Goal: Task Accomplishment & Management: Complete application form

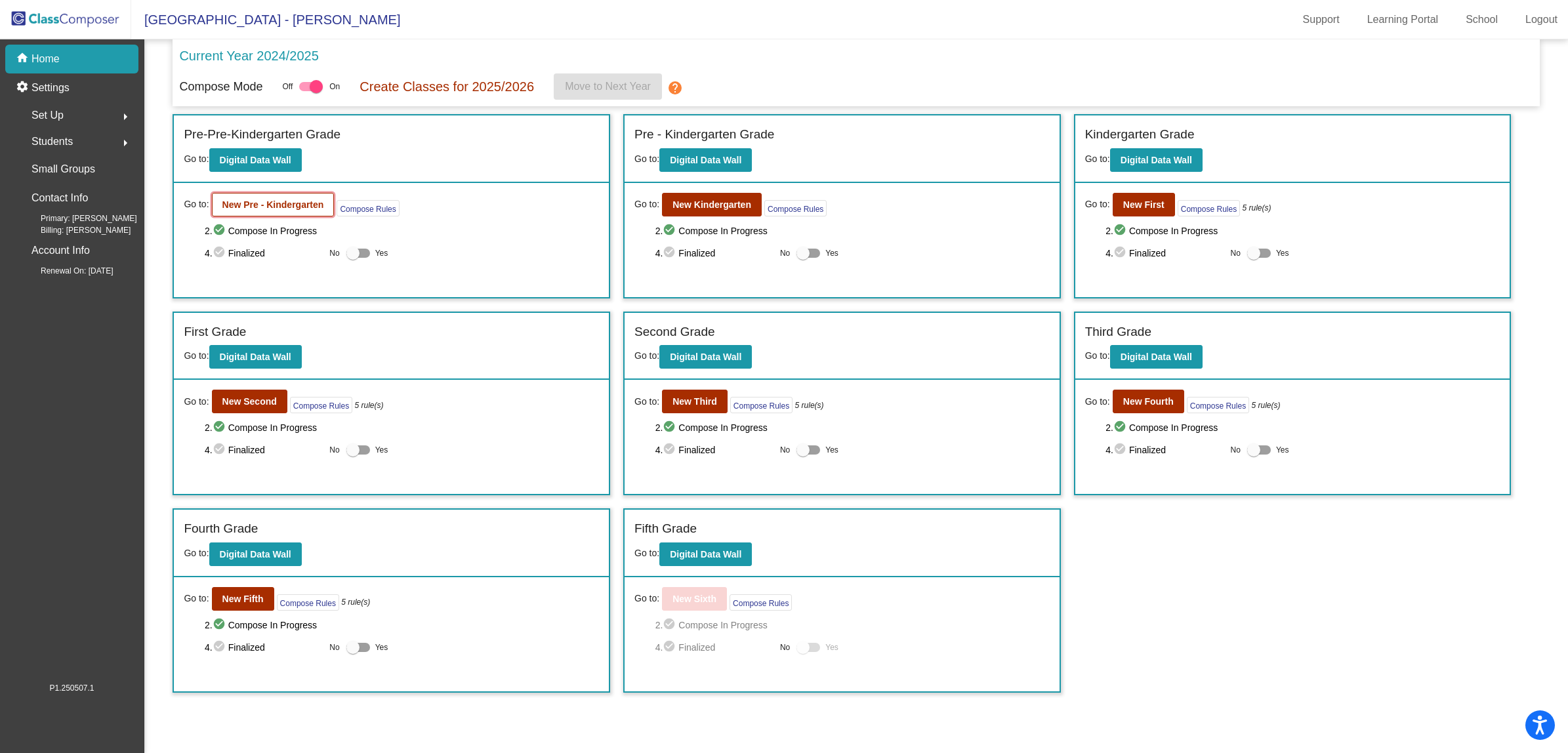
click at [253, 207] on b "New Pre - Kindergarten" at bounding box center [273, 204] width 102 height 11
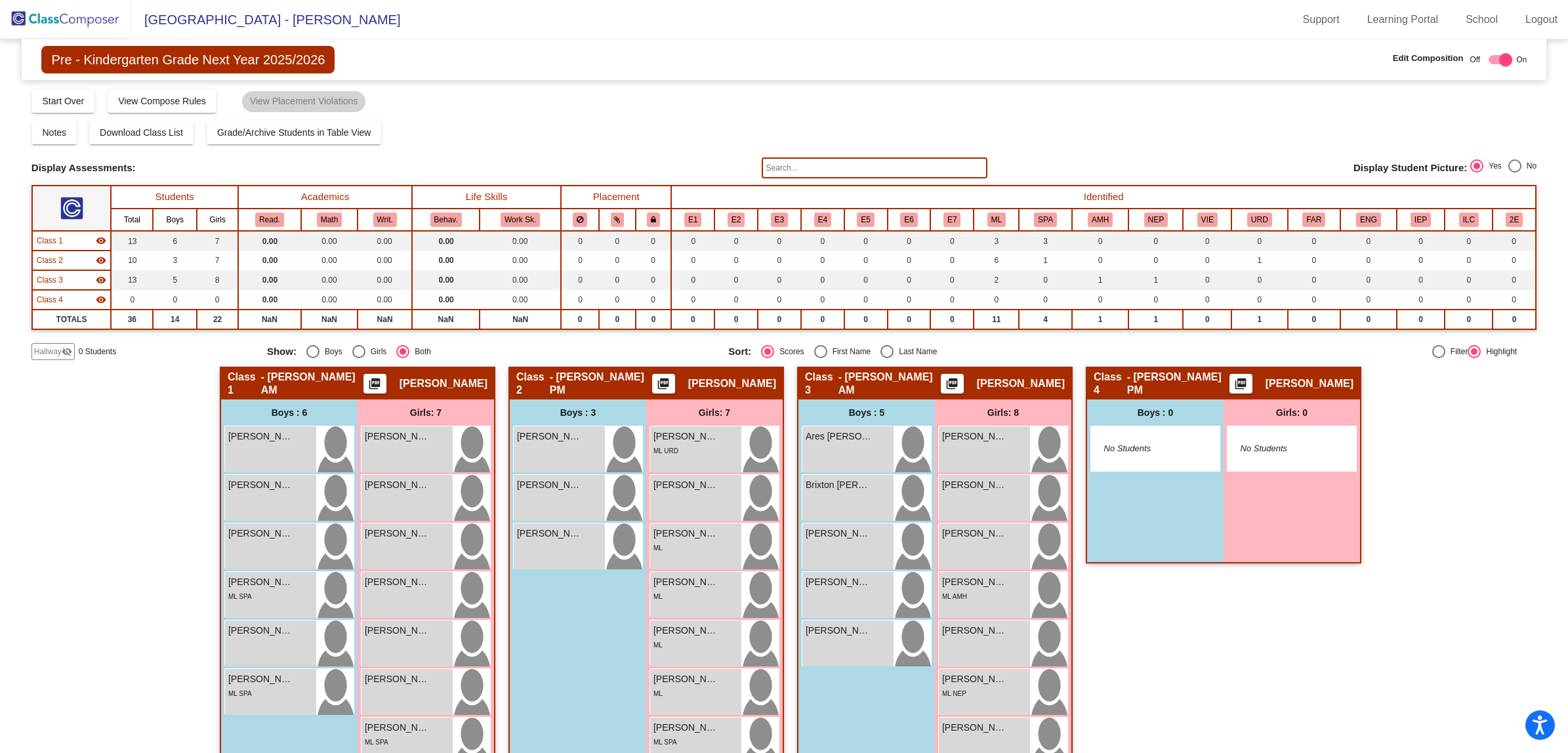
click at [772, 172] on input "text" at bounding box center [875, 168] width 226 height 21
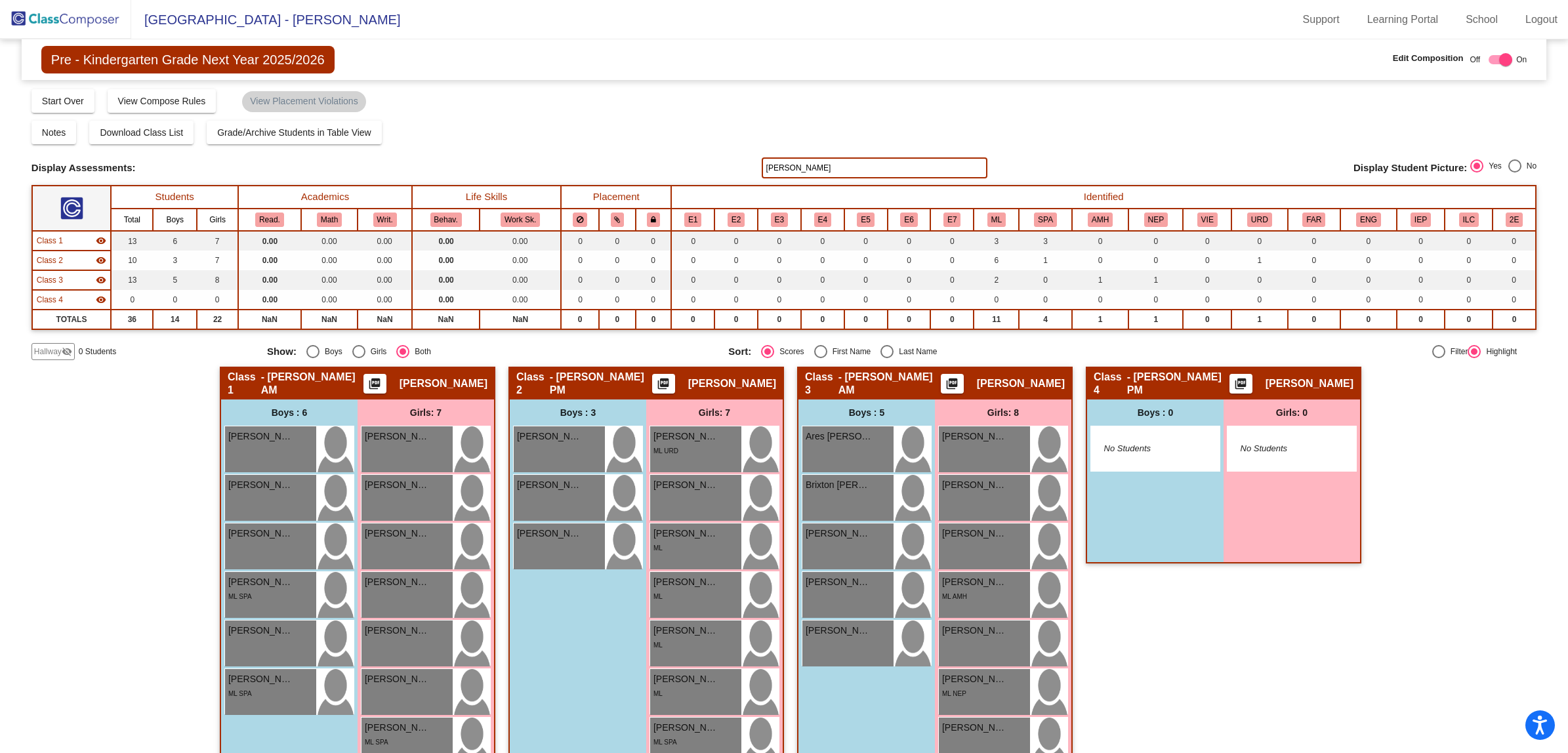
type input "tyler"
click at [48, 349] on span "Hallway" at bounding box center [47, 351] width 27 height 12
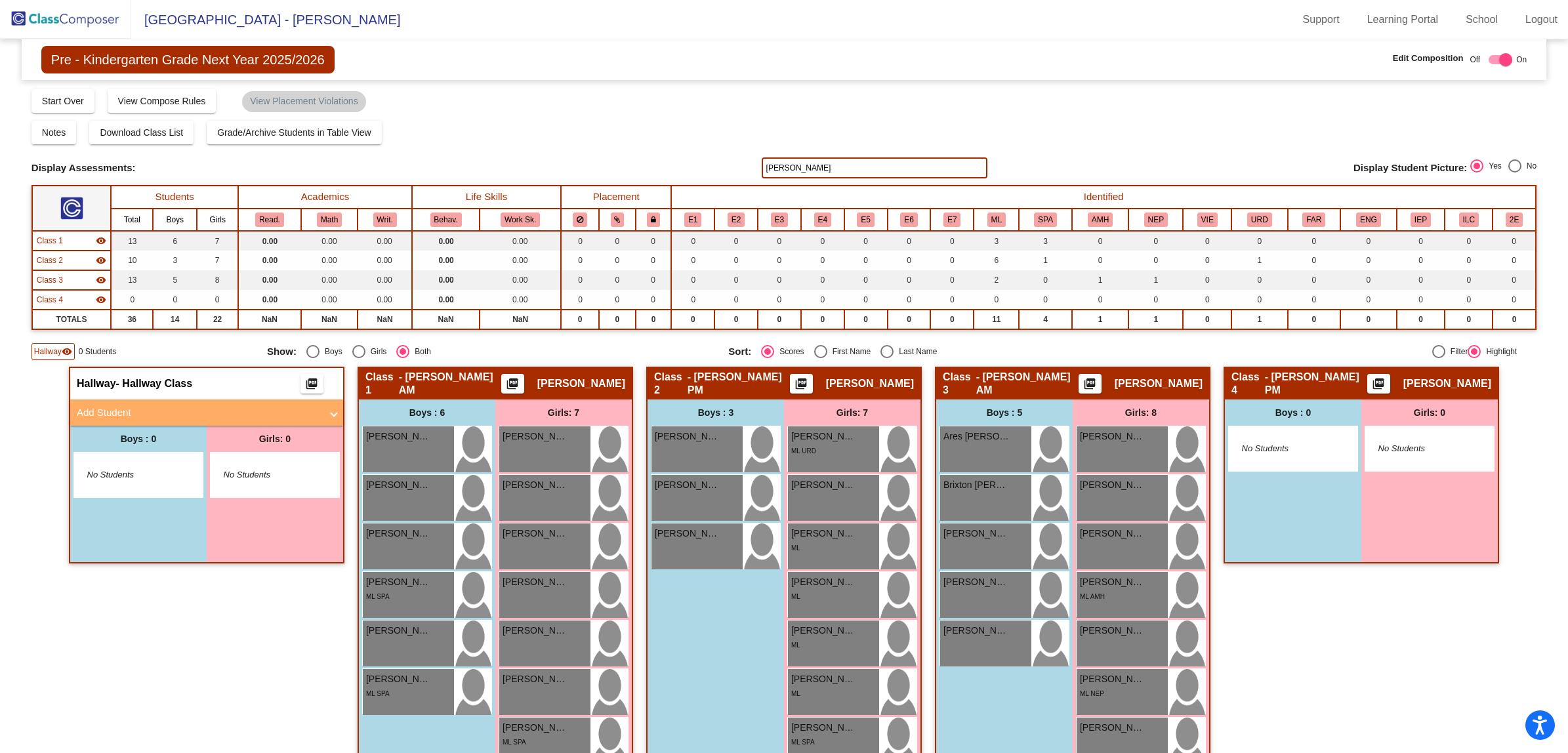
click at [96, 406] on mat-panel-title "Add Student" at bounding box center [198, 413] width 244 height 15
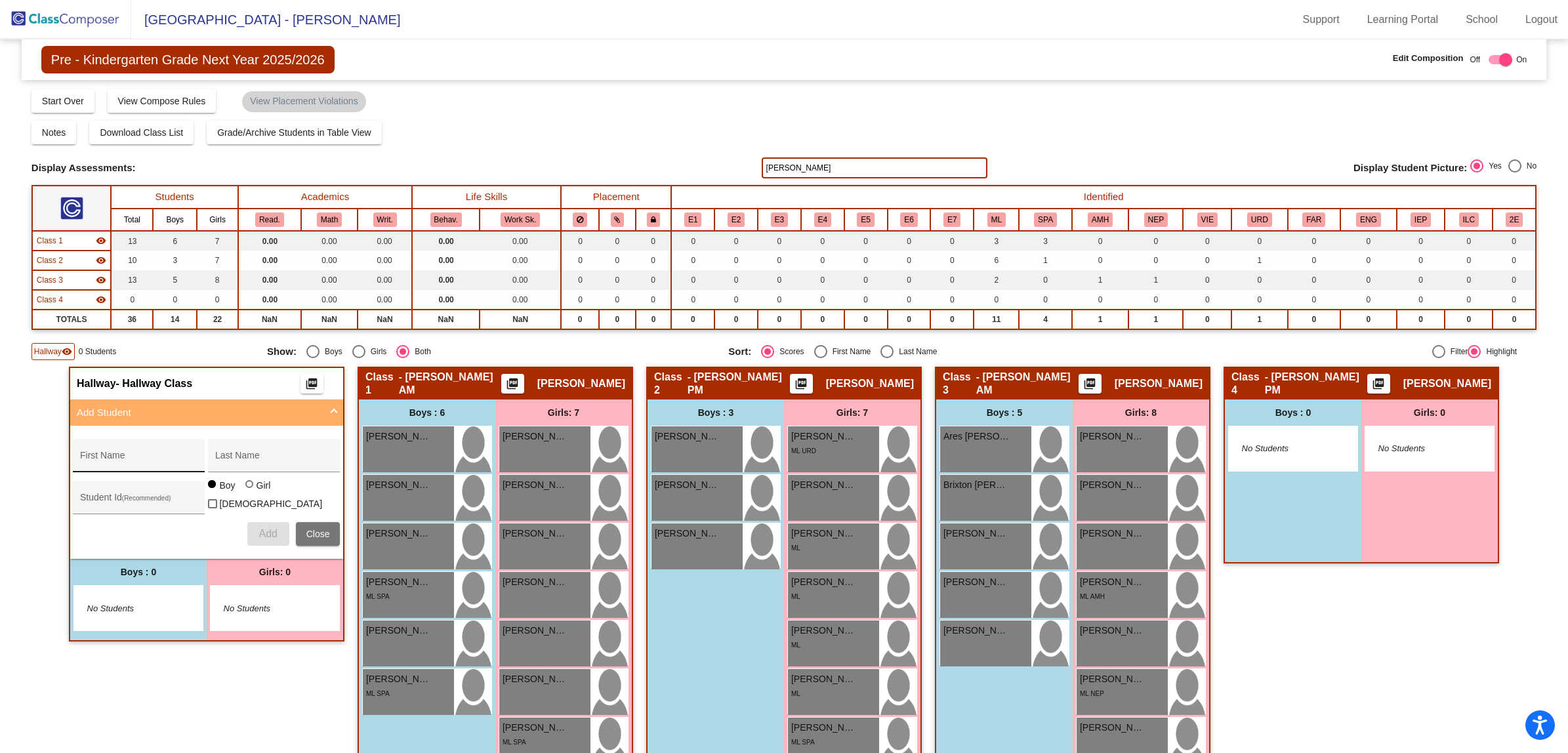
click at [89, 455] on input "First Name" at bounding box center [139, 460] width 118 height 11
type input "Tyler"
type input "Russell"
type input "30037913"
click at [266, 522] on button "Add" at bounding box center [268, 534] width 42 height 23
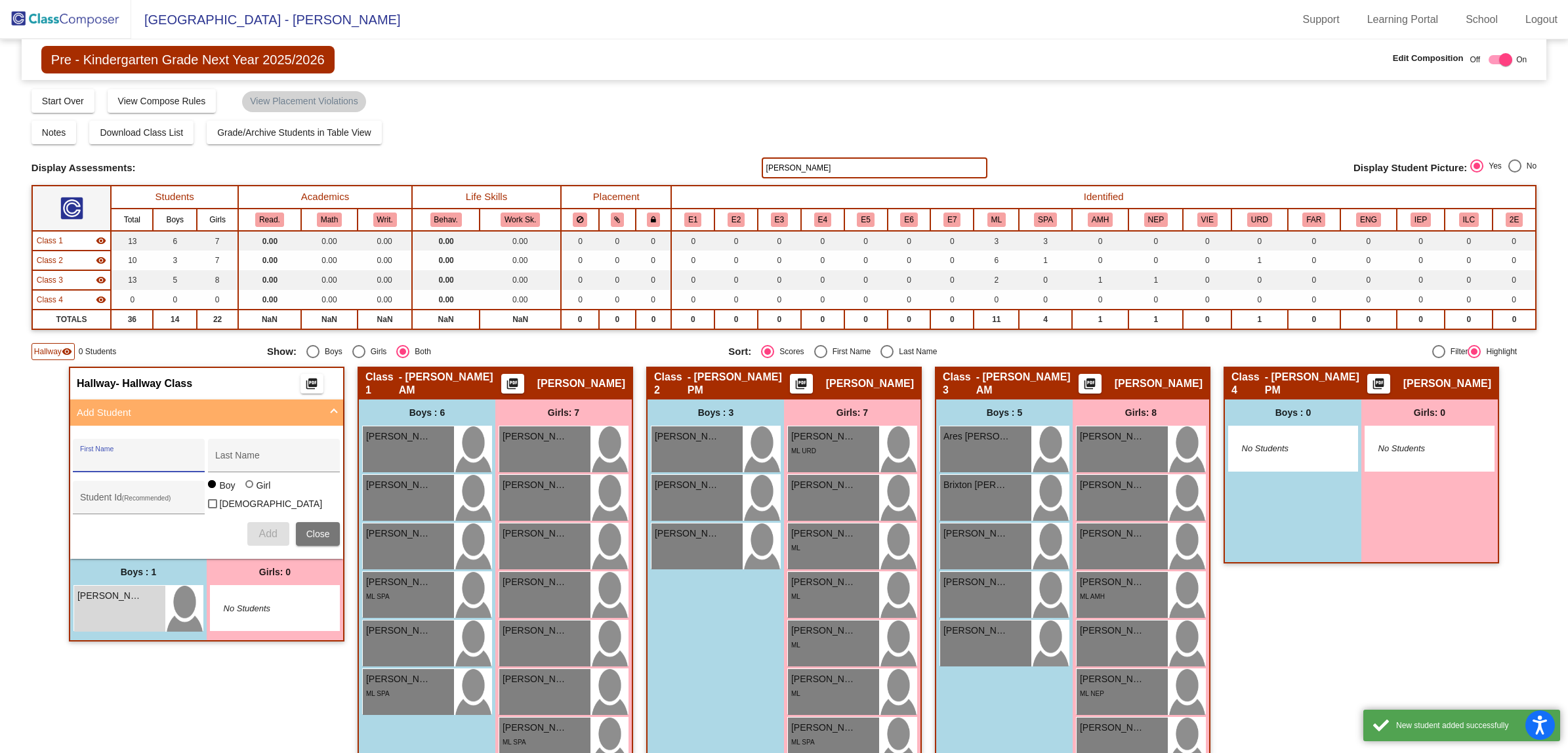
click at [210, 698] on div "Hallway - Hallway Class picture_as_pdf Add Student First Name Last Name Student…" at bounding box center [206, 601] width 275 height 468
click at [844, 55] on div "Pre - Kindergarten Grade Next Year 2025/2026 Edit Composition Off On Incoming D…" at bounding box center [784, 59] width 1525 height 41
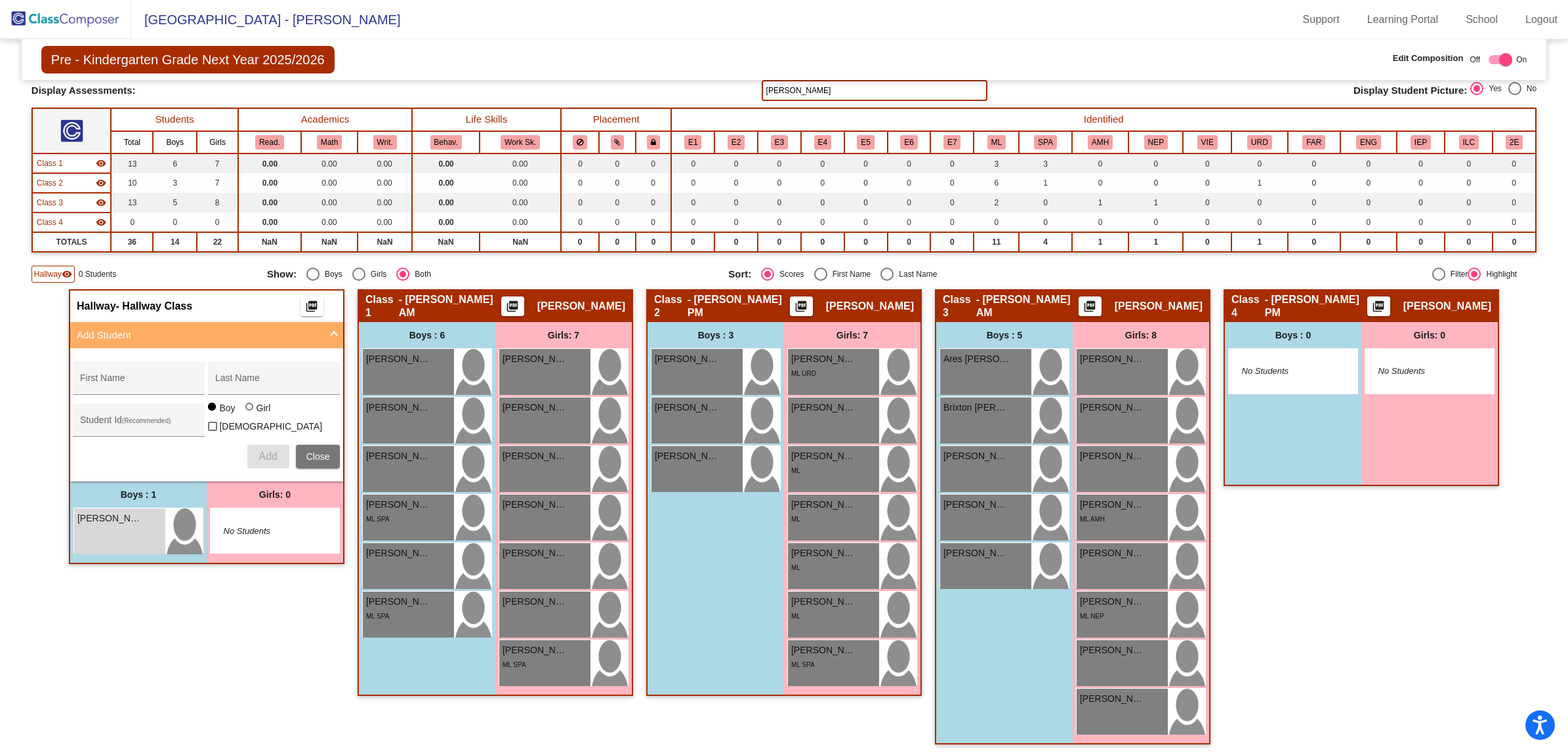
click at [224, 619] on div "Hallway - Hallway Class picture_as_pdf Add Student First Name Last Name Student…" at bounding box center [206, 523] width 275 height 468
click at [206, 531] on div "Boys : 3 Huxley Bogner lock do_not_disturb_alt Jackson Cannady lock do_not_dist…" at bounding box center [138, 522] width 136 height 82
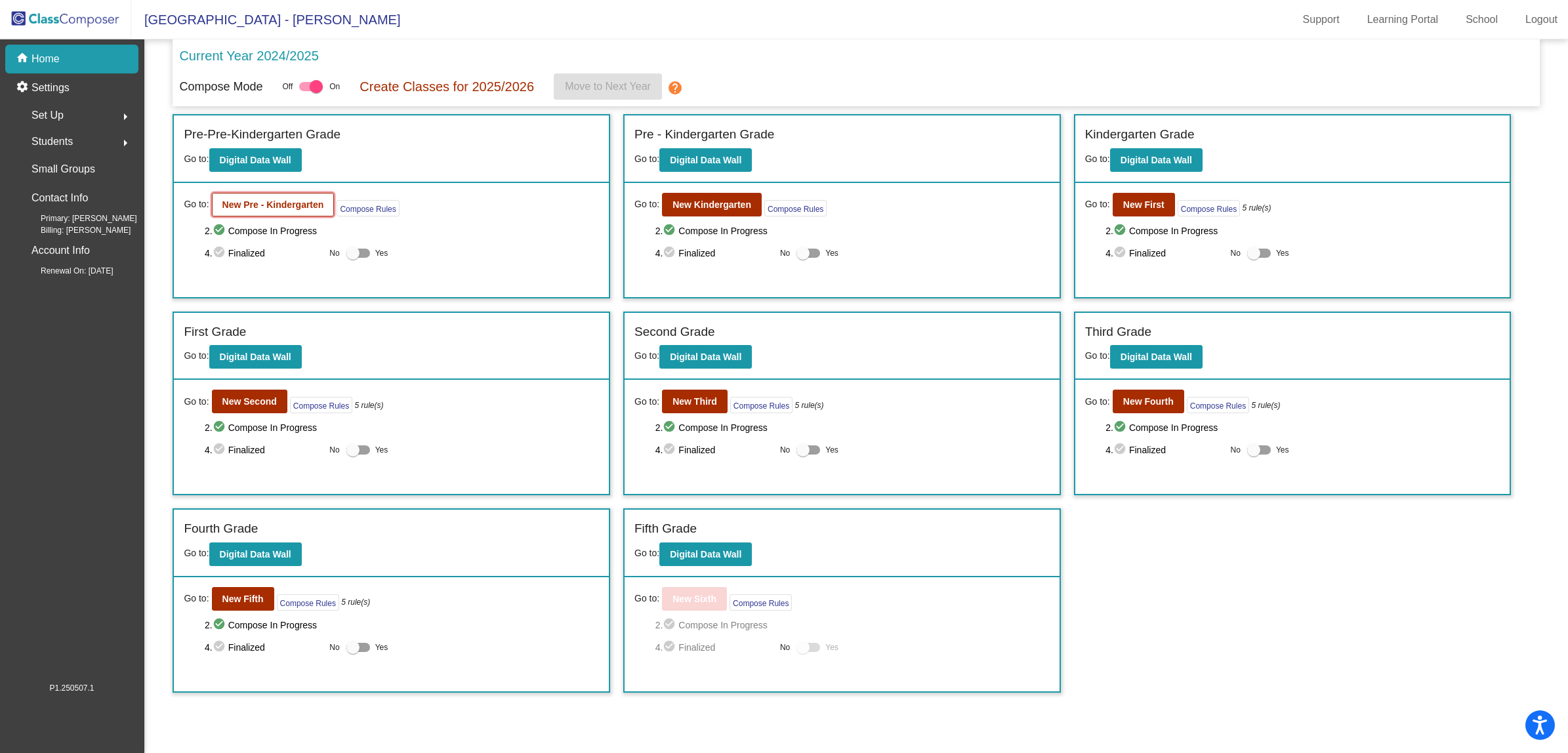
click at [264, 205] on b "New Pre - Kindergarten" at bounding box center [273, 204] width 102 height 11
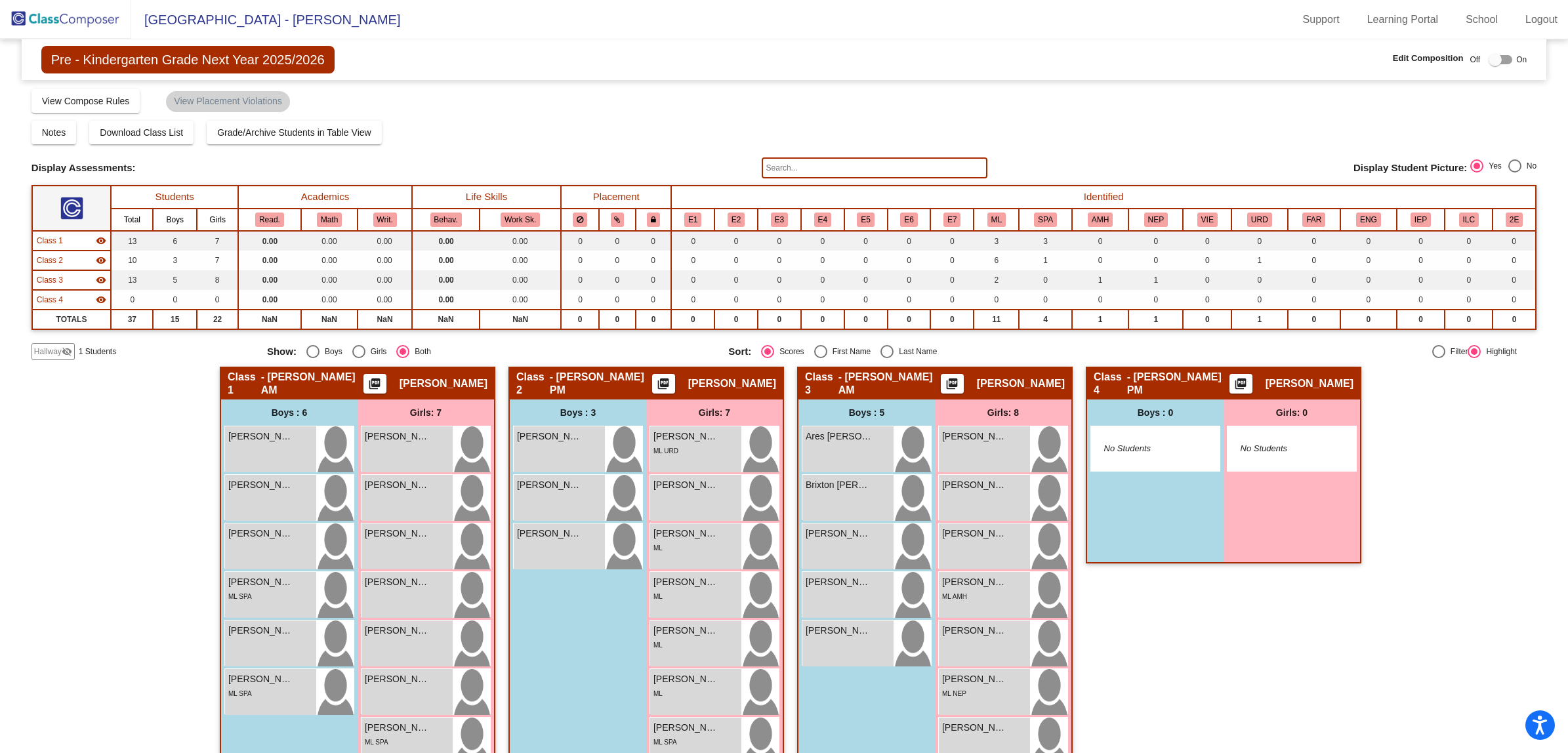
click at [57, 345] on span "Hallway" at bounding box center [47, 351] width 27 height 12
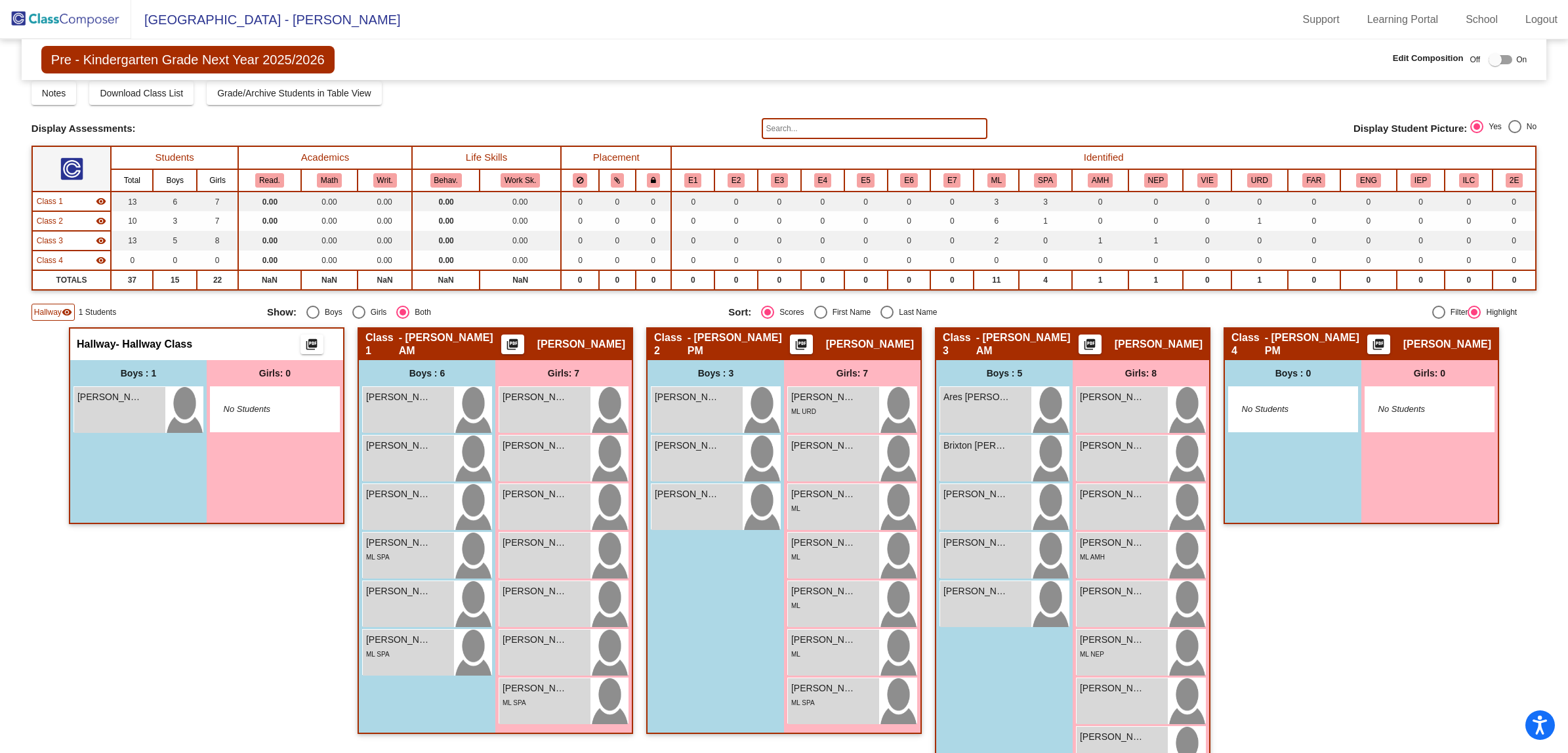
scroll to position [78, 0]
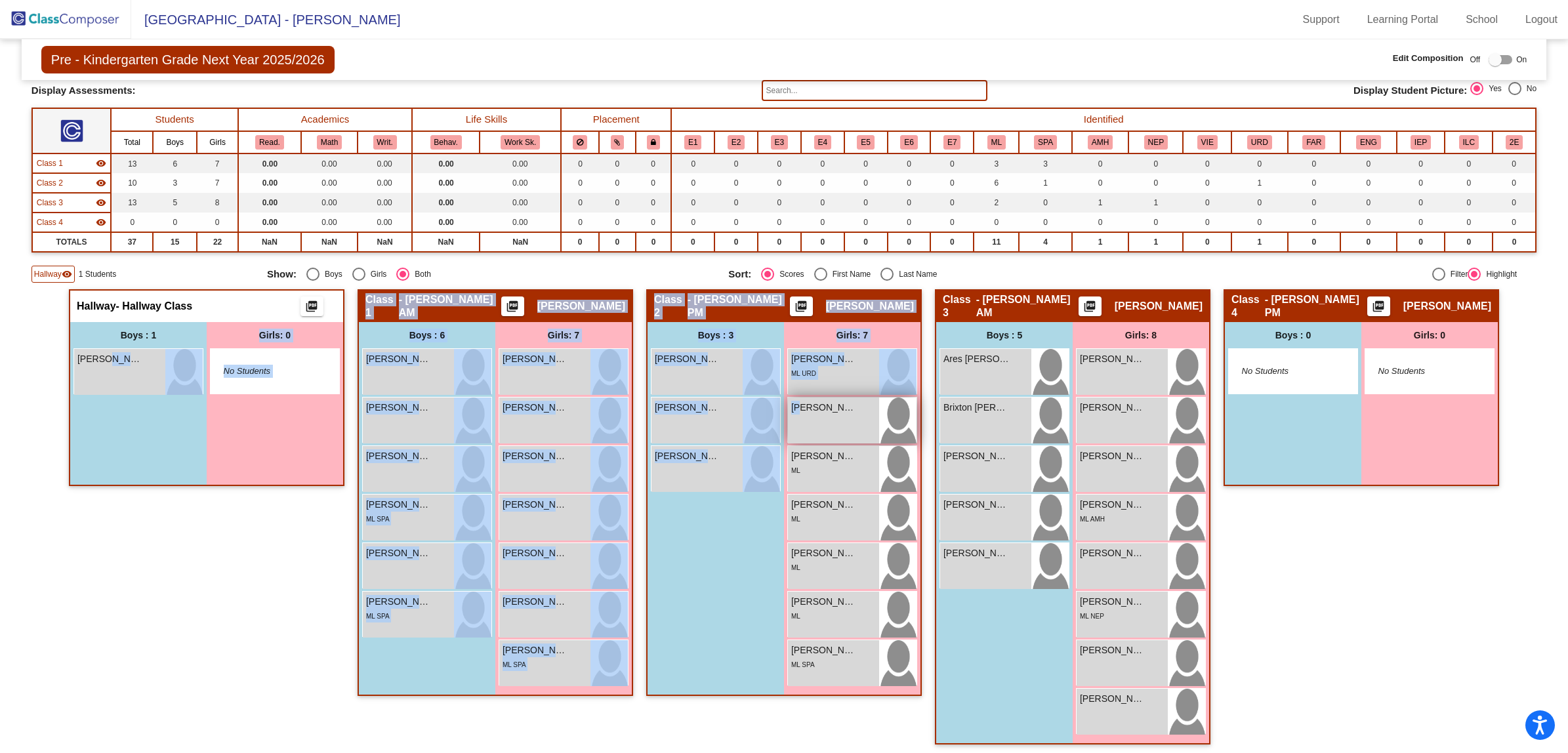
drag, startPoint x: 97, startPoint y: 367, endPoint x: 796, endPoint y: 440, distance: 702.8
click at [796, 440] on div "Hallway - Hallway Class picture_as_pdf Add Student First Name Last Name Student…" at bounding box center [784, 523] width 1505 height 468
click at [178, 598] on div "Hallway - Hallway Class picture_as_pdf Add Student First Name Last Name Student…" at bounding box center [206, 523] width 275 height 468
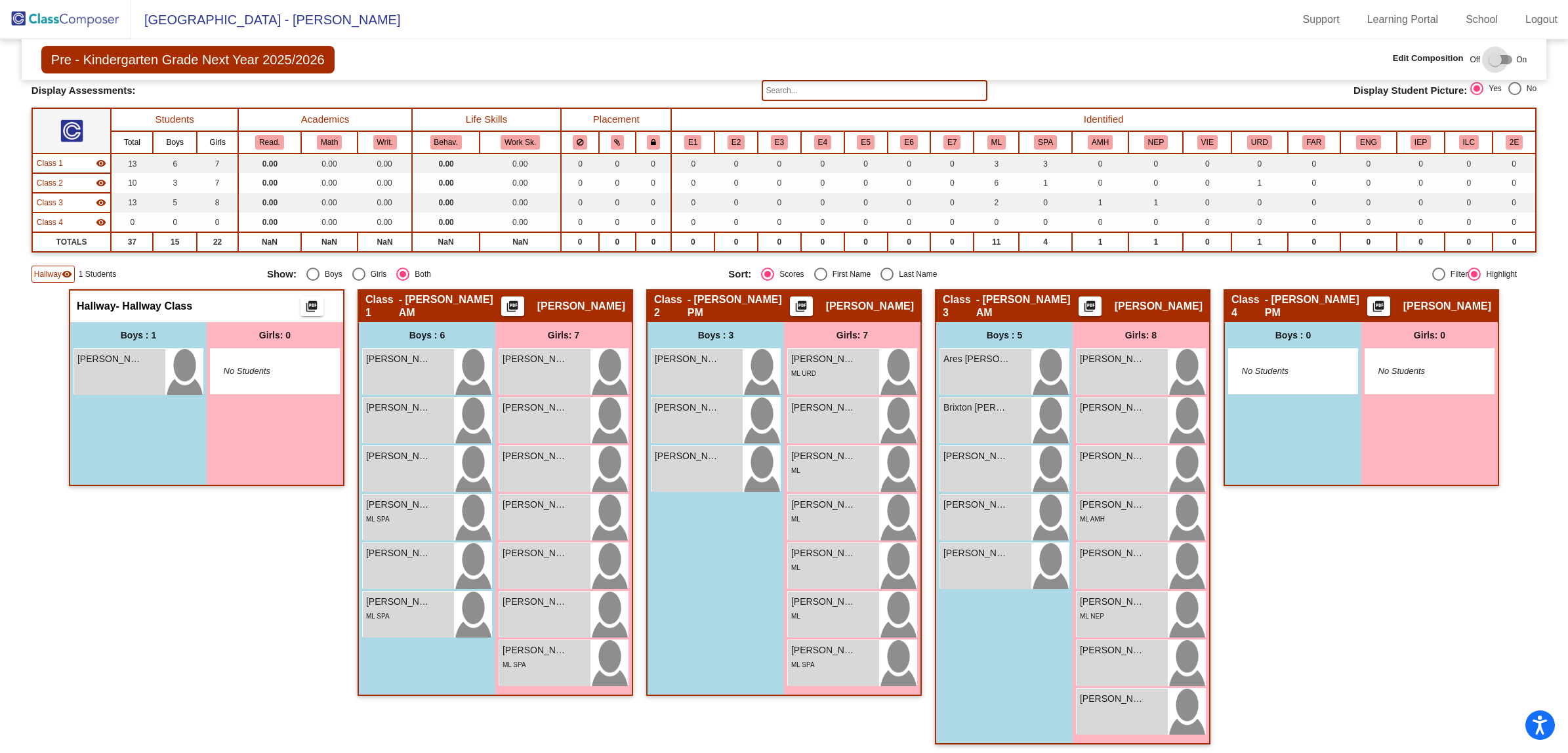
click at [1503, 59] on div at bounding box center [1500, 59] width 23 height 9
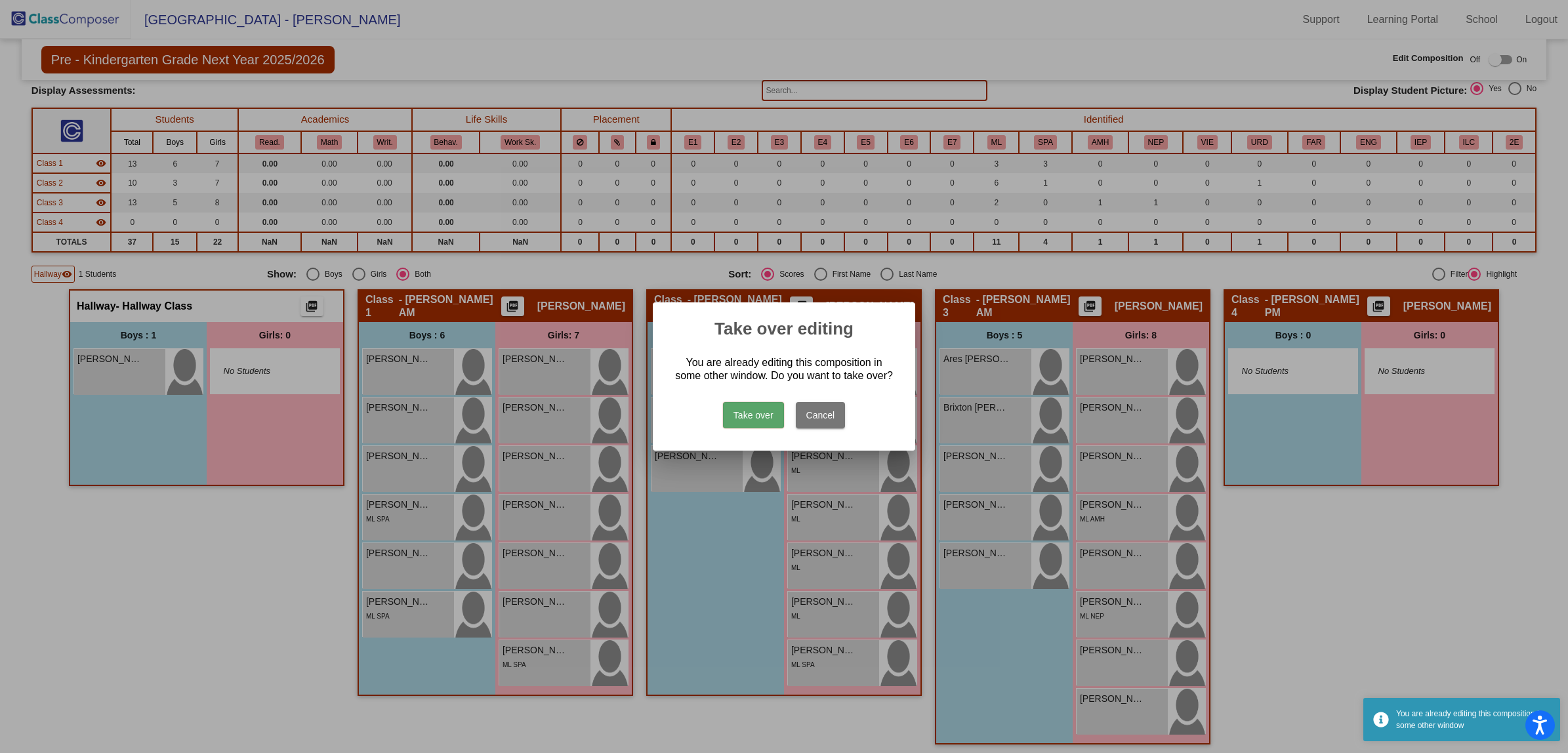
click at [762, 414] on button "Take over" at bounding box center [753, 415] width 61 height 26
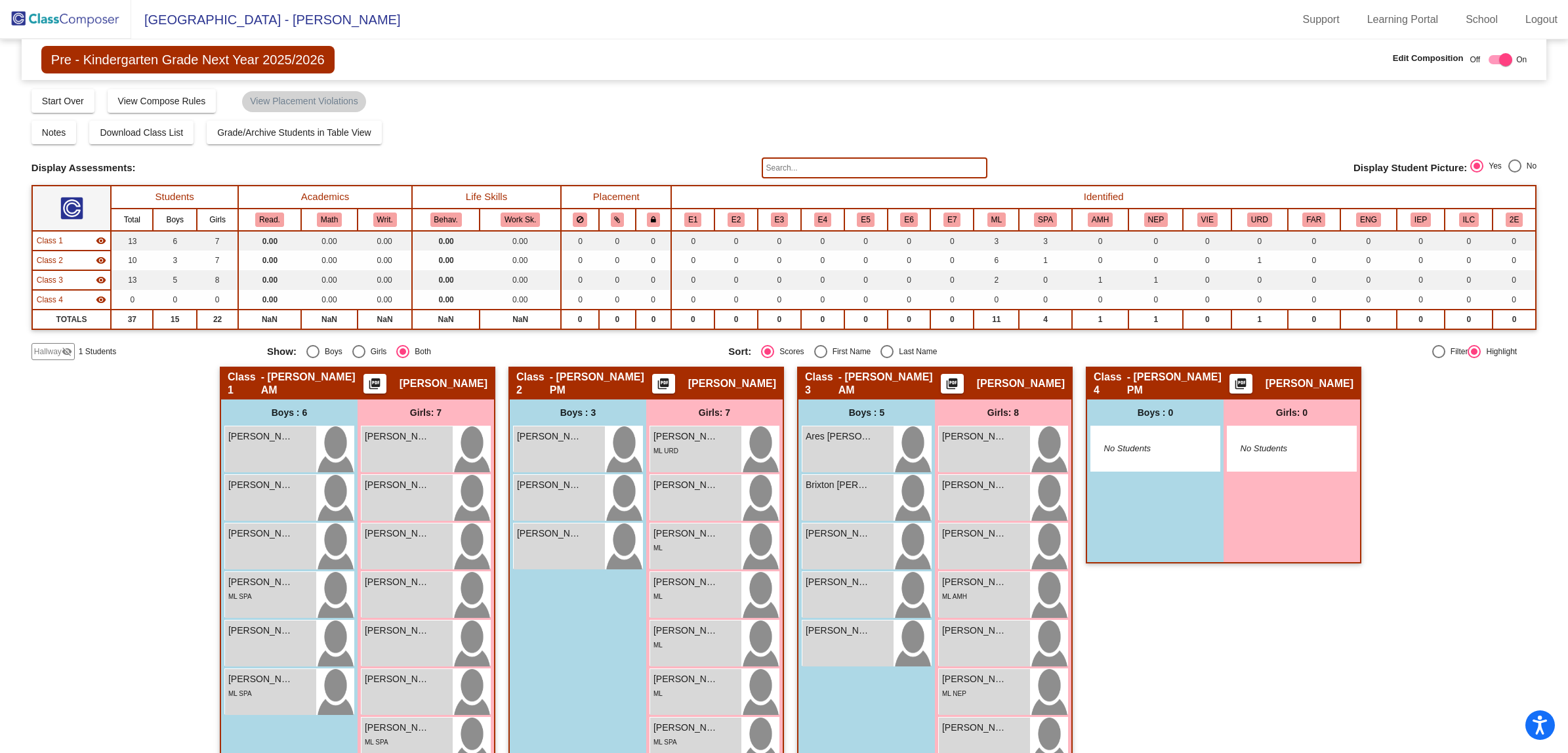
scroll to position [1, 0]
click at [50, 345] on span "Hallway" at bounding box center [47, 351] width 27 height 12
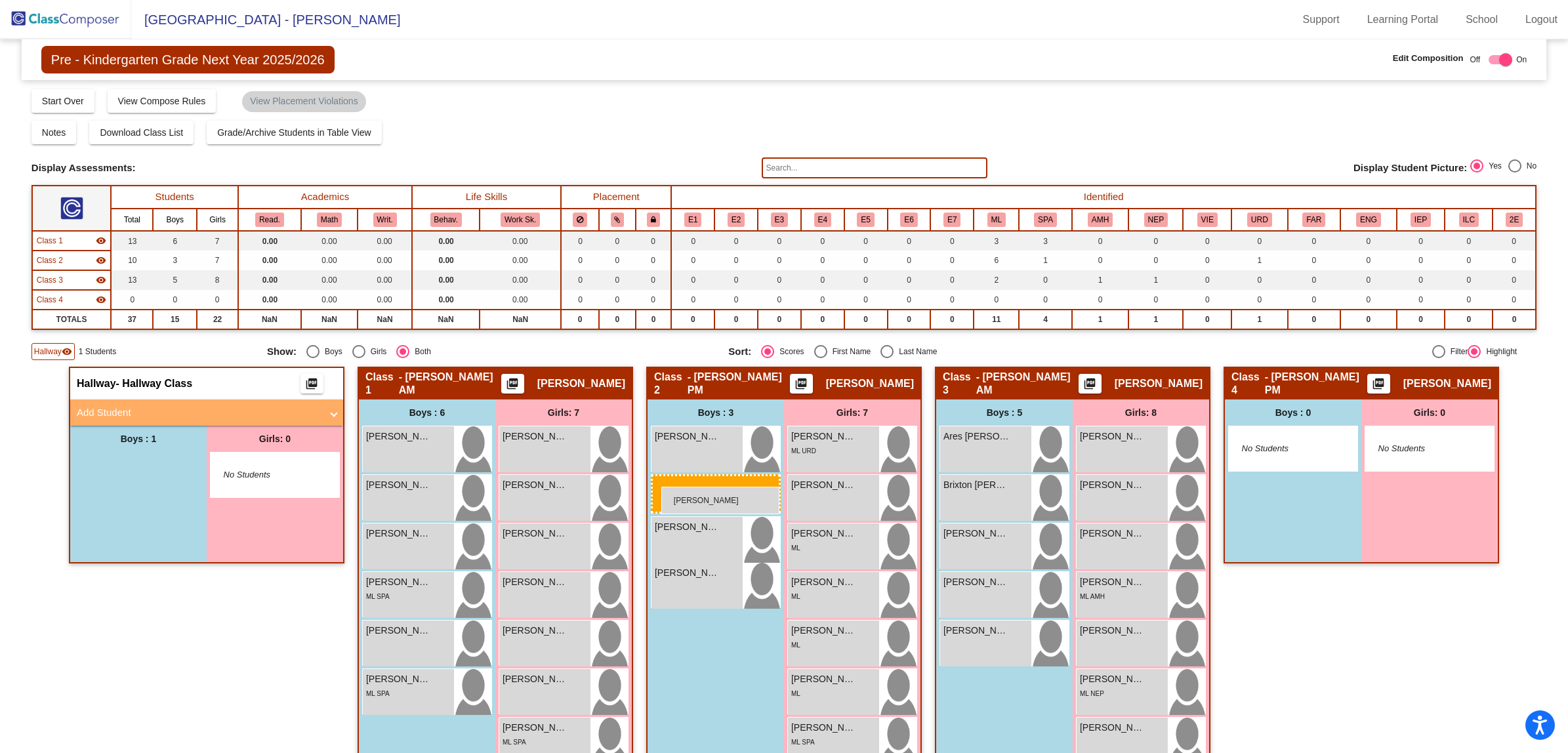
drag, startPoint x: 126, startPoint y: 477, endPoint x: 661, endPoint y: 487, distance: 535.1
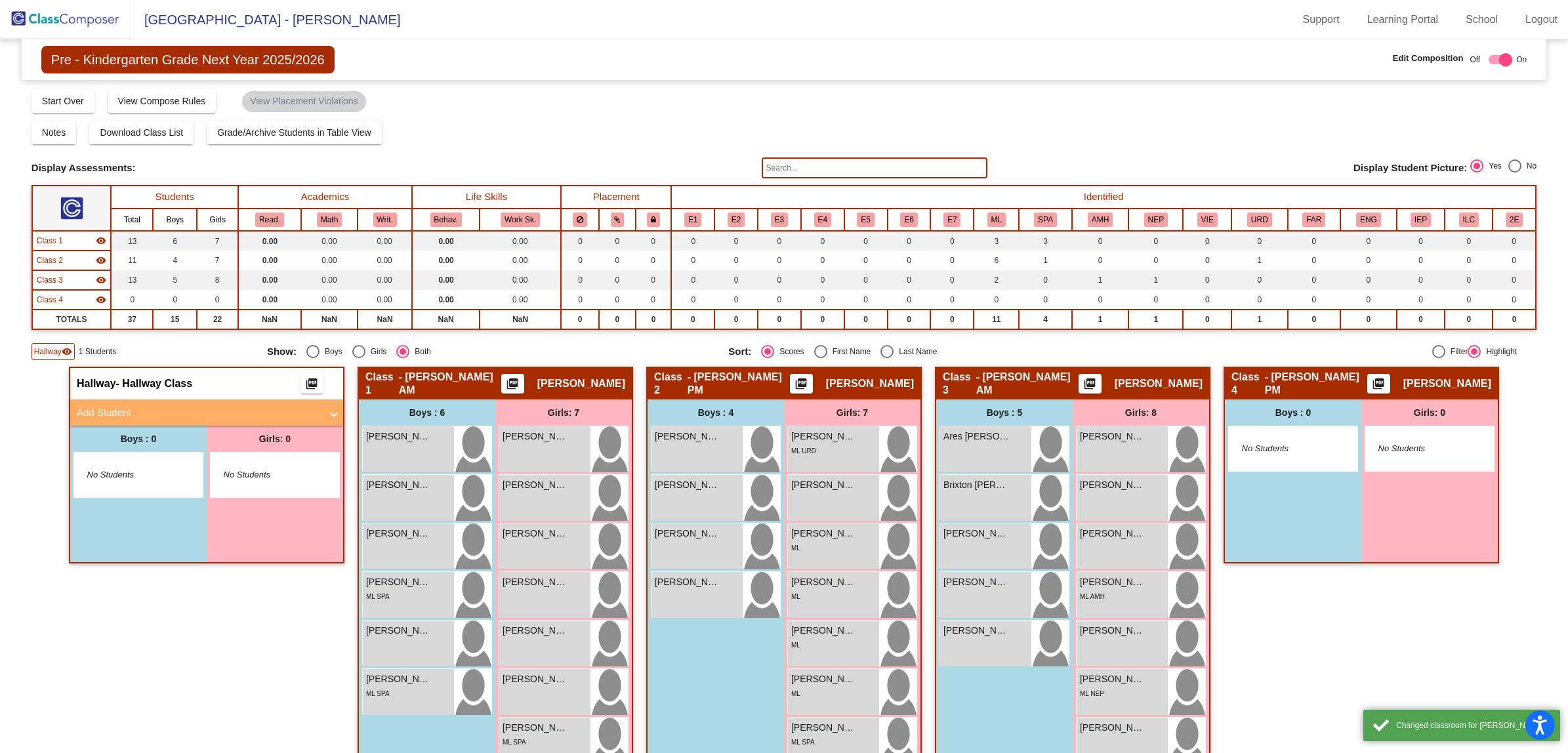
click at [211, 656] on div "Hallway - Hallway Class picture_as_pdf Add Student First Name Last Name Student…" at bounding box center [206, 601] width 275 height 468
click at [1386, 614] on div "Class 4 - [PERSON_NAME] PM picture_as_pdf [PERSON_NAME] Add Student First Name …" at bounding box center [1361, 601] width 275 height 468
click at [28, 14] on img at bounding box center [65, 19] width 131 height 39
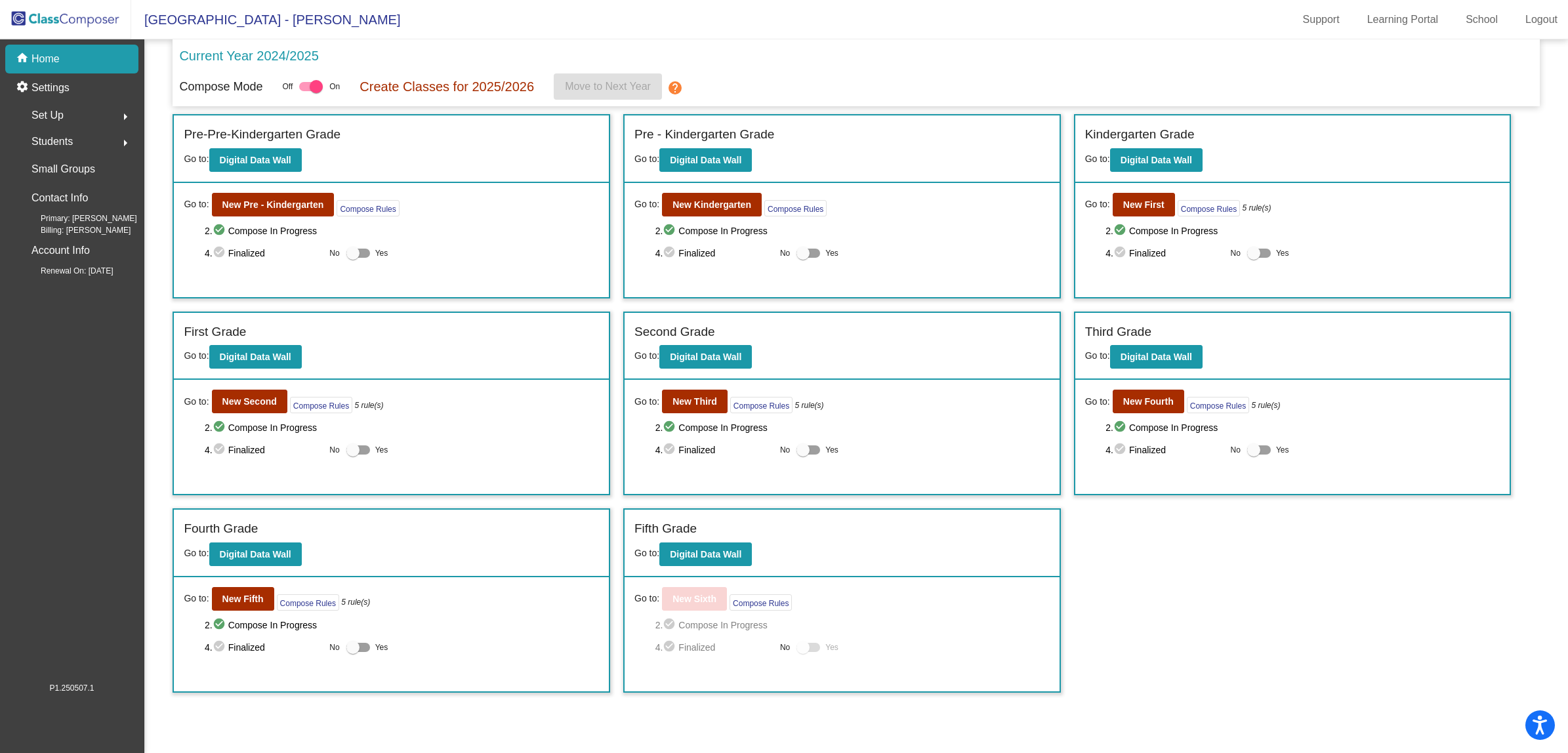
click at [472, 19] on mat-toolbar "[GEOGRAPHIC_DATA] - [PERSON_NAME] Support Learning Portal School Logout" at bounding box center [784, 19] width 1568 height 39
click at [257, 202] on b "New Pre - Kindergarten" at bounding box center [273, 204] width 102 height 11
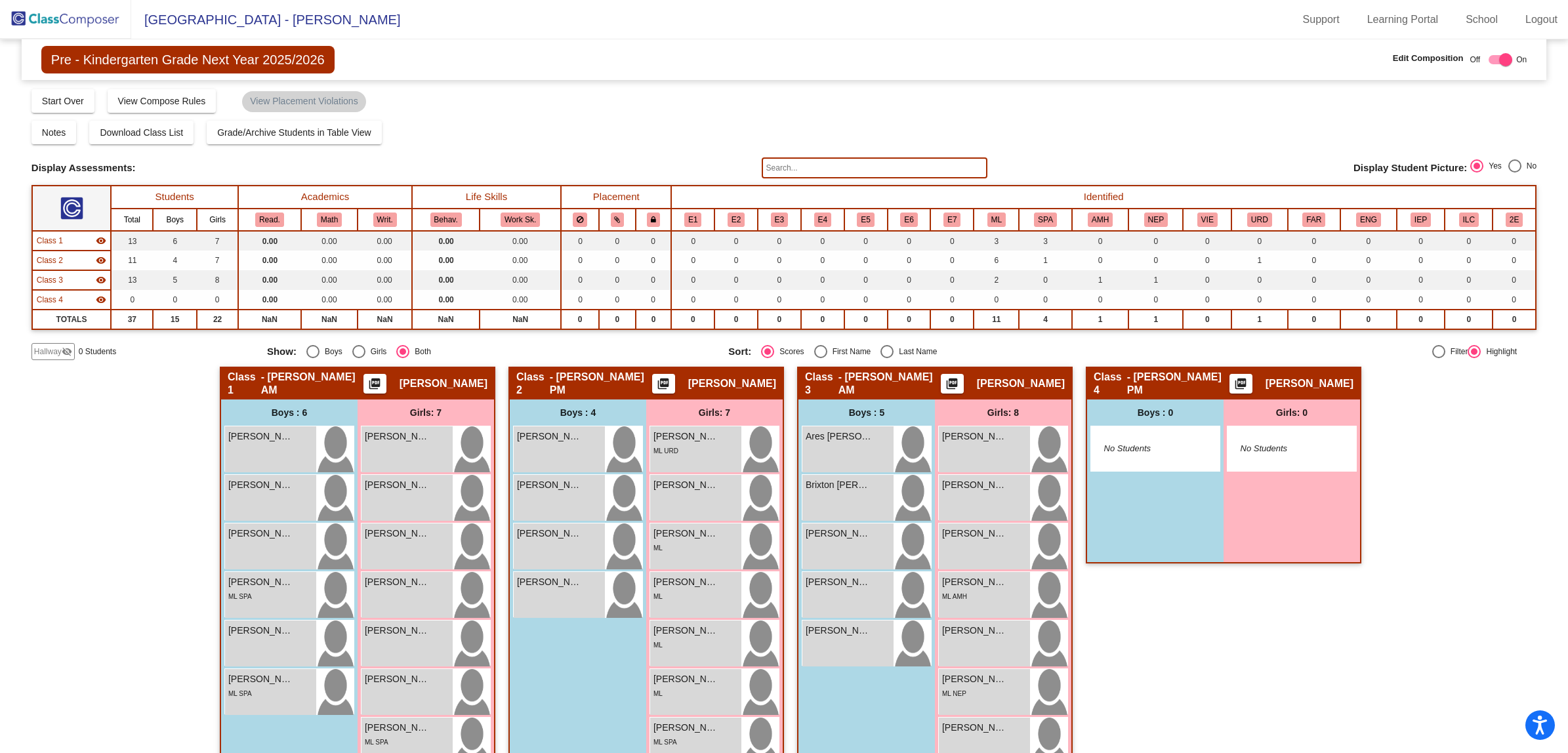
click at [57, 19] on img at bounding box center [65, 19] width 131 height 39
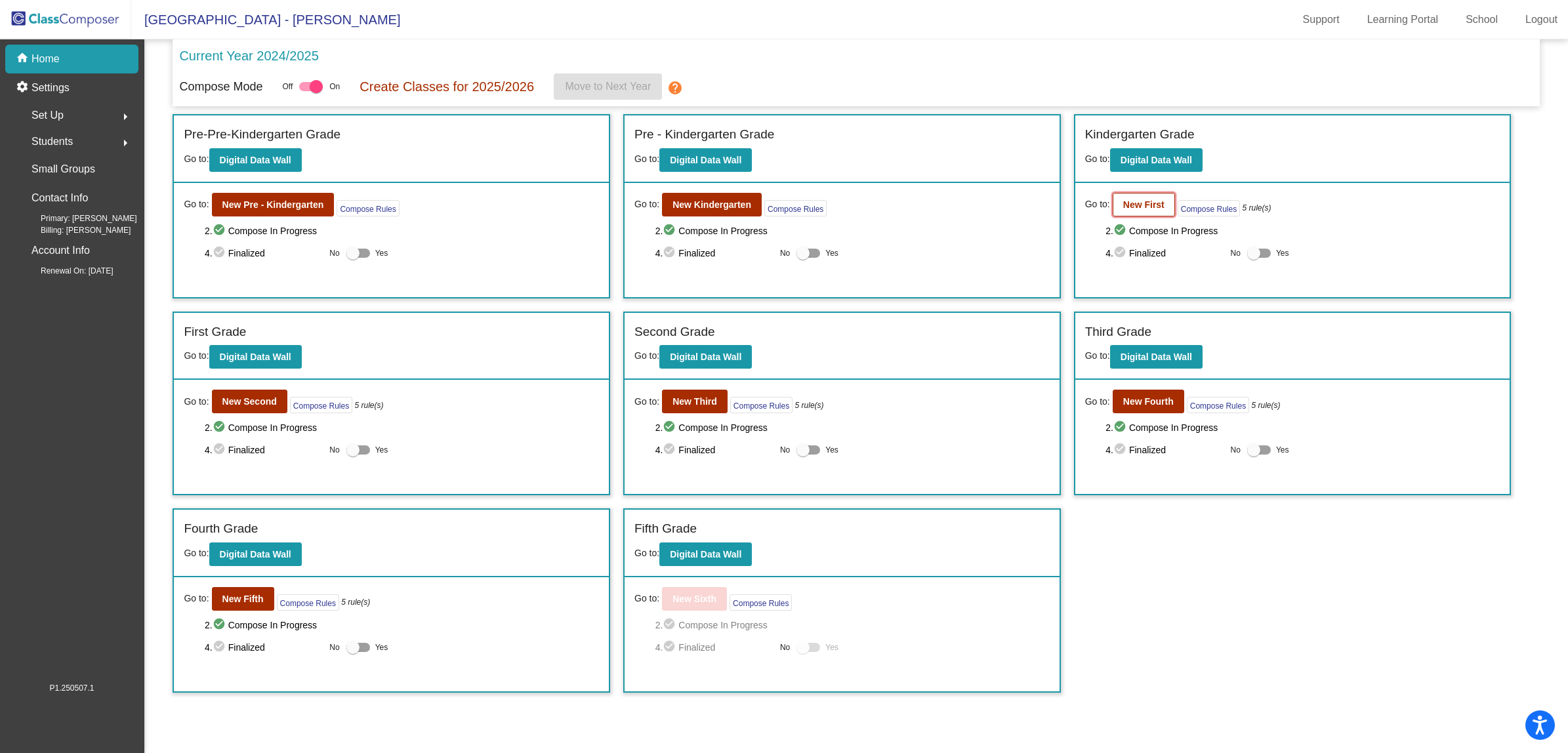
click at [1148, 201] on b "New First" at bounding box center [1144, 204] width 41 height 11
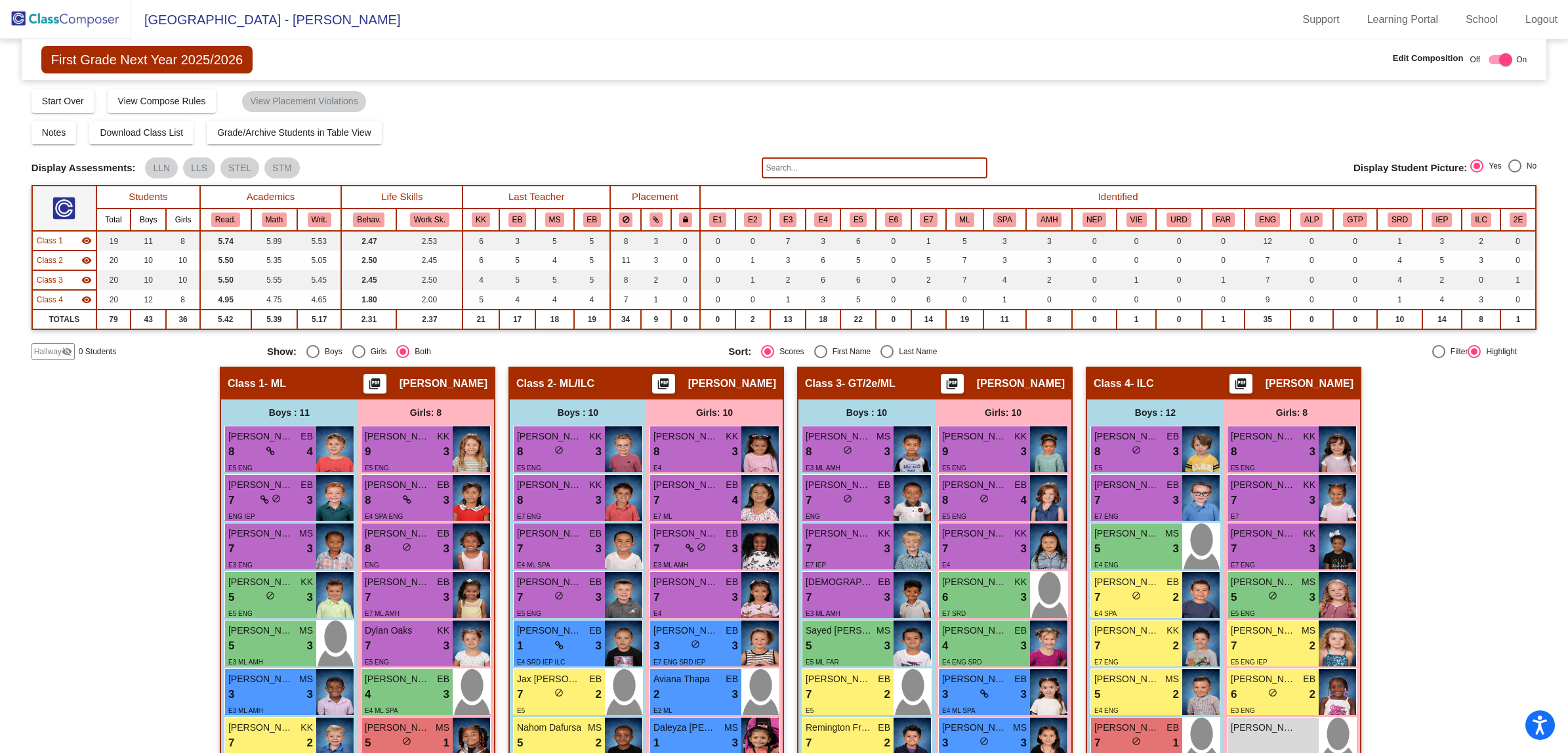
click at [784, 160] on input "text" at bounding box center [875, 168] width 226 height 21
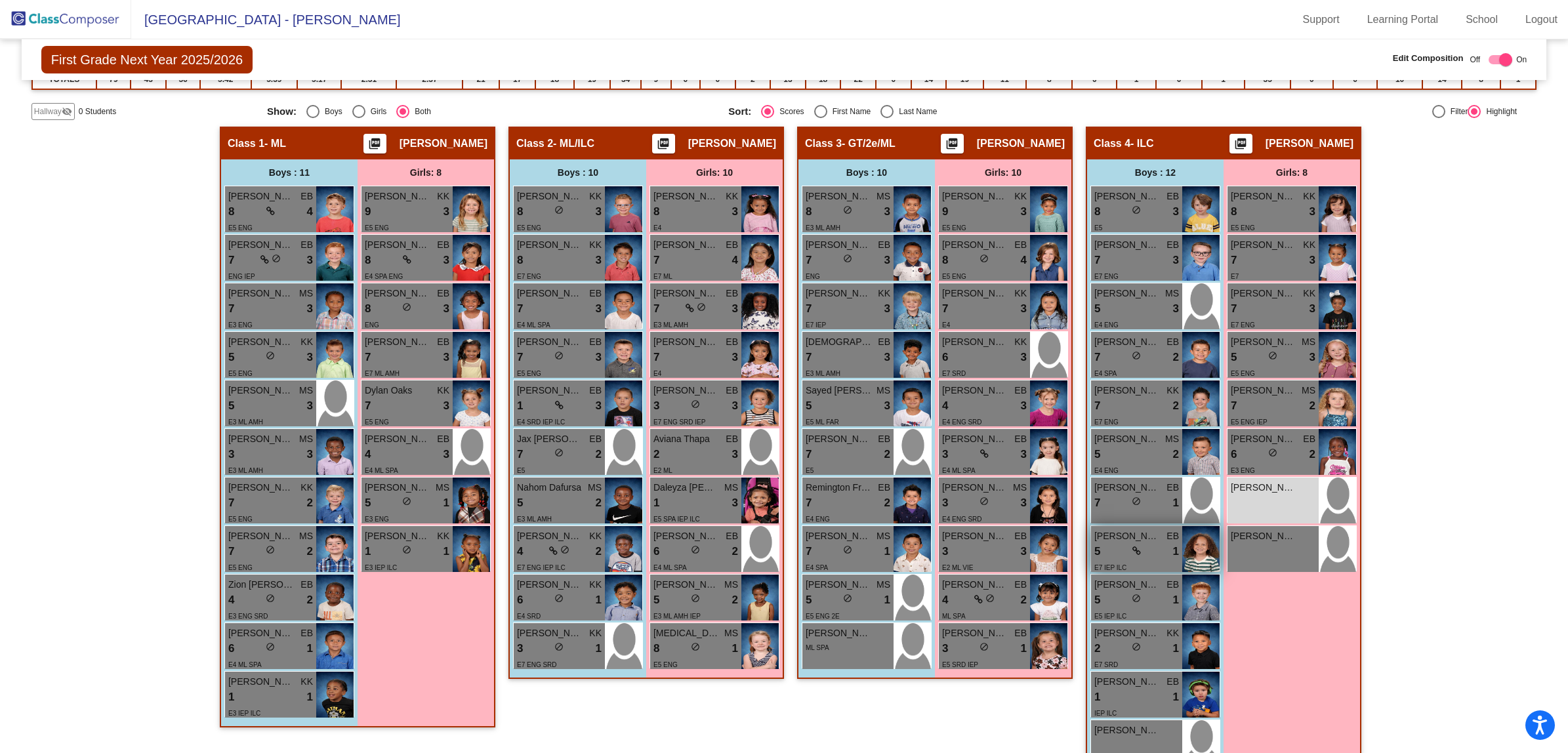
scroll to position [246, 0]
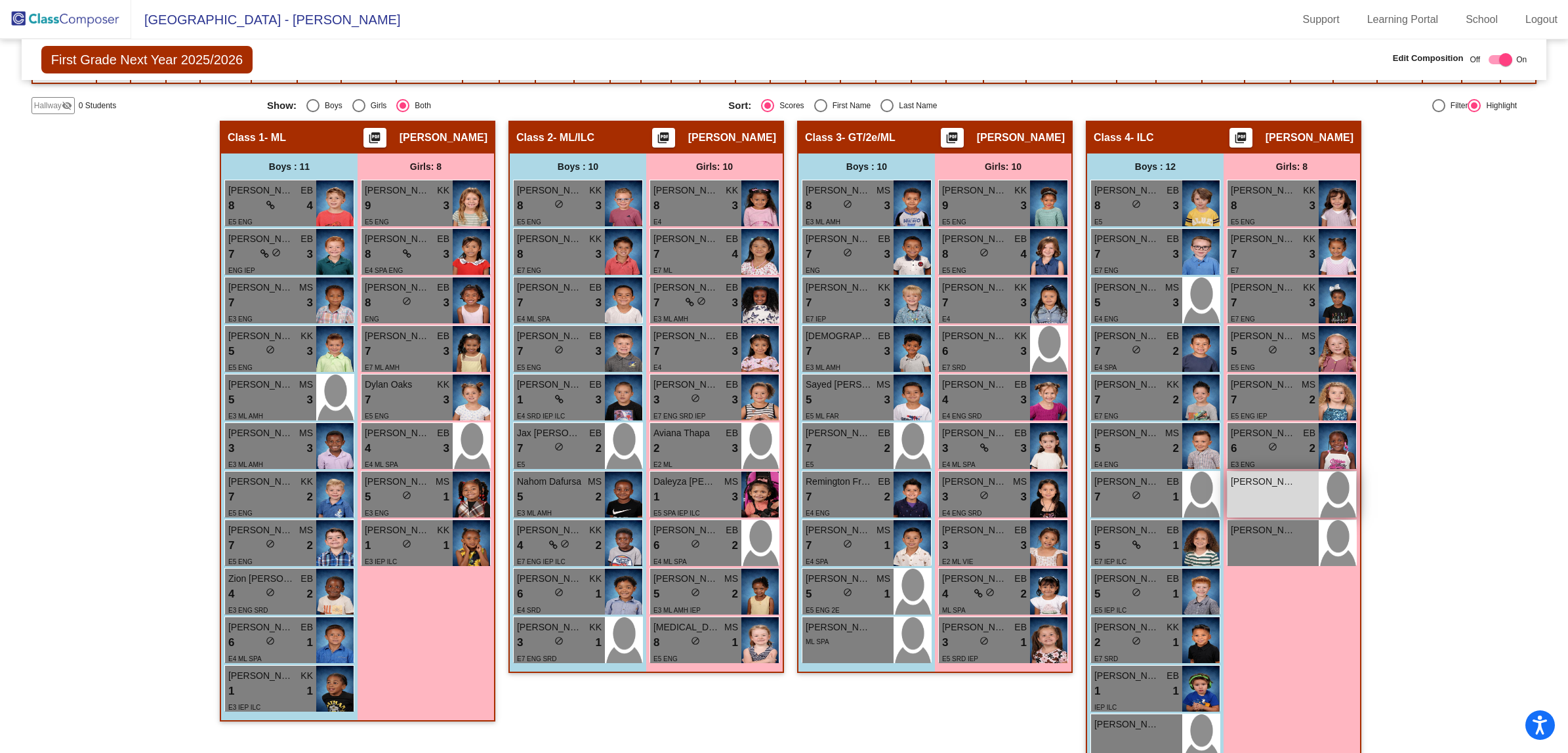
type input "russel"
click at [1243, 490] on div "Holly Russell lock do_not_disturb_alt" at bounding box center [1273, 494] width 91 height 46
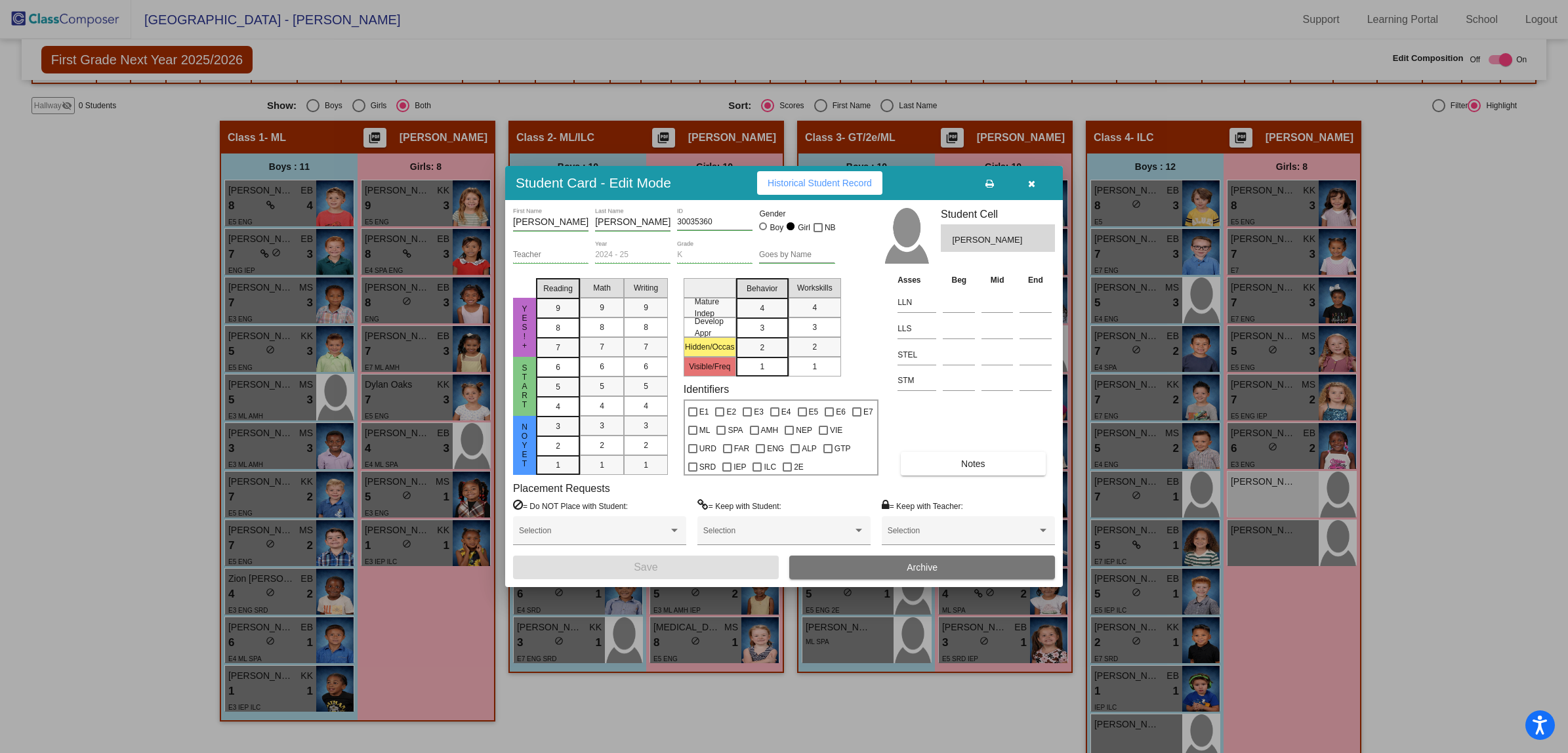
click at [962, 466] on span "Notes" at bounding box center [973, 464] width 24 height 11
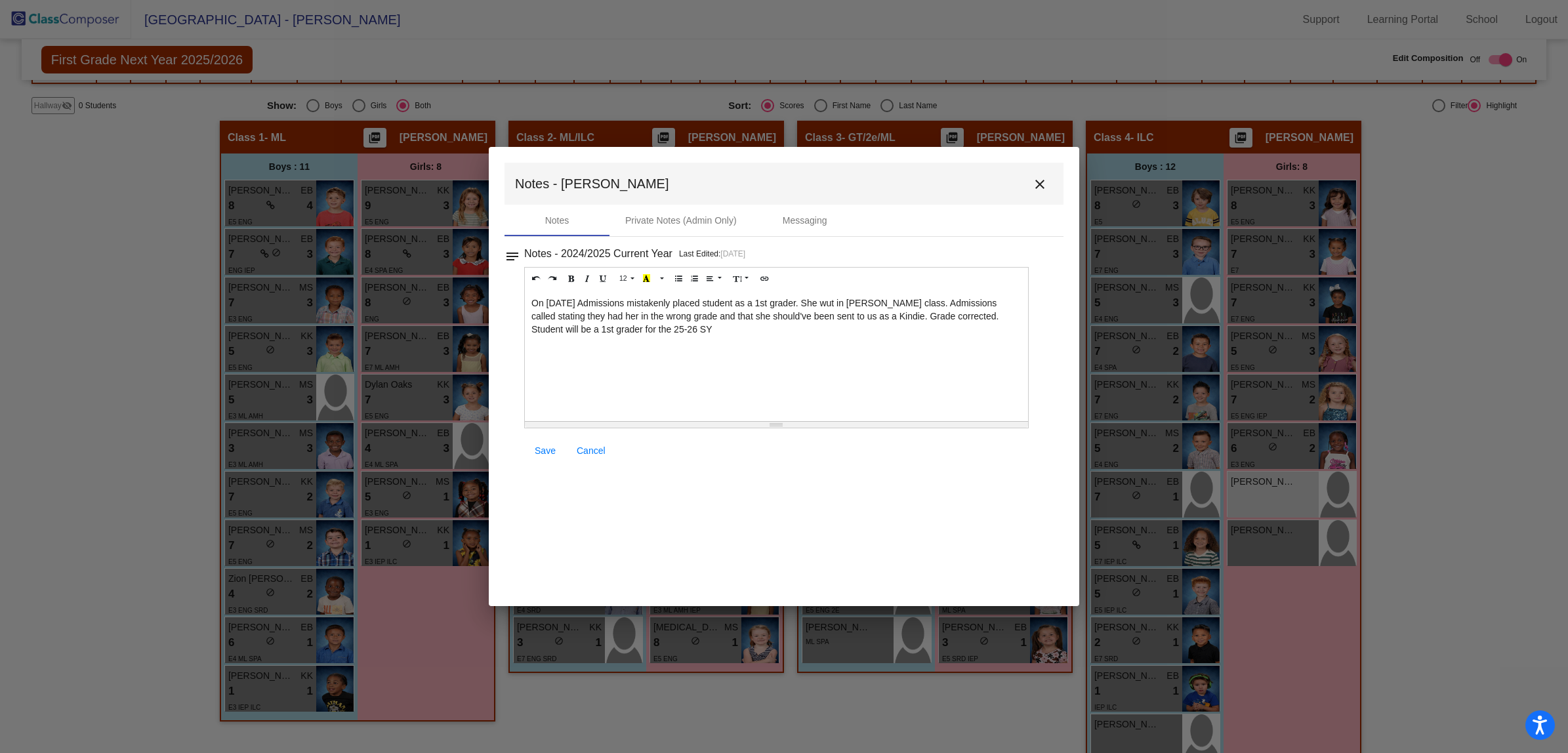
click at [670, 333] on div "On 5/13/25 Admissions mistakenly placed student as a 1st grader. She wut in Bab…" at bounding box center [776, 355] width 503 height 131
click at [540, 451] on span "Save" at bounding box center [544, 451] width 21 height 11
click at [1038, 184] on mat-icon "close" at bounding box center [1040, 184] width 16 height 16
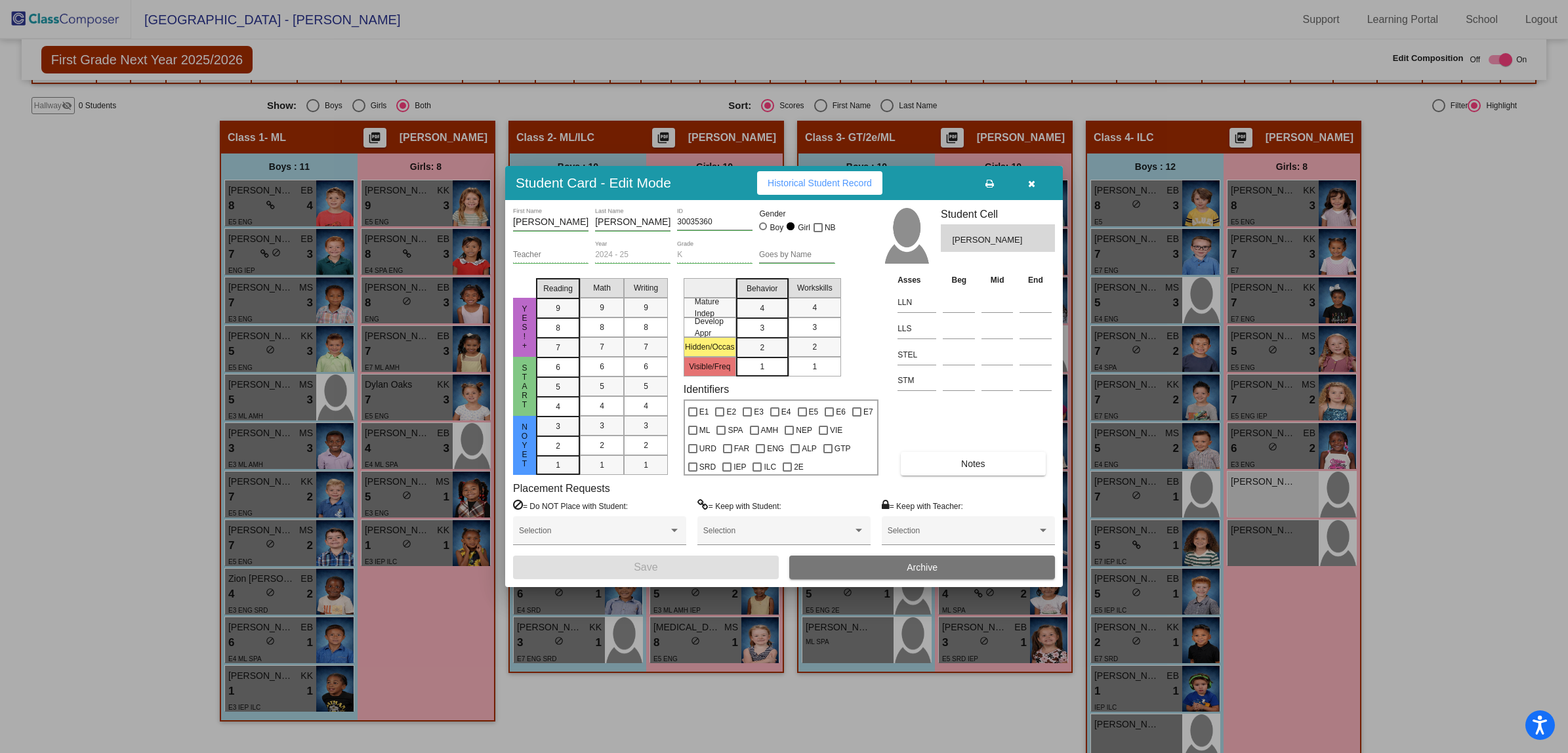
click at [1476, 230] on div at bounding box center [784, 376] width 1568 height 753
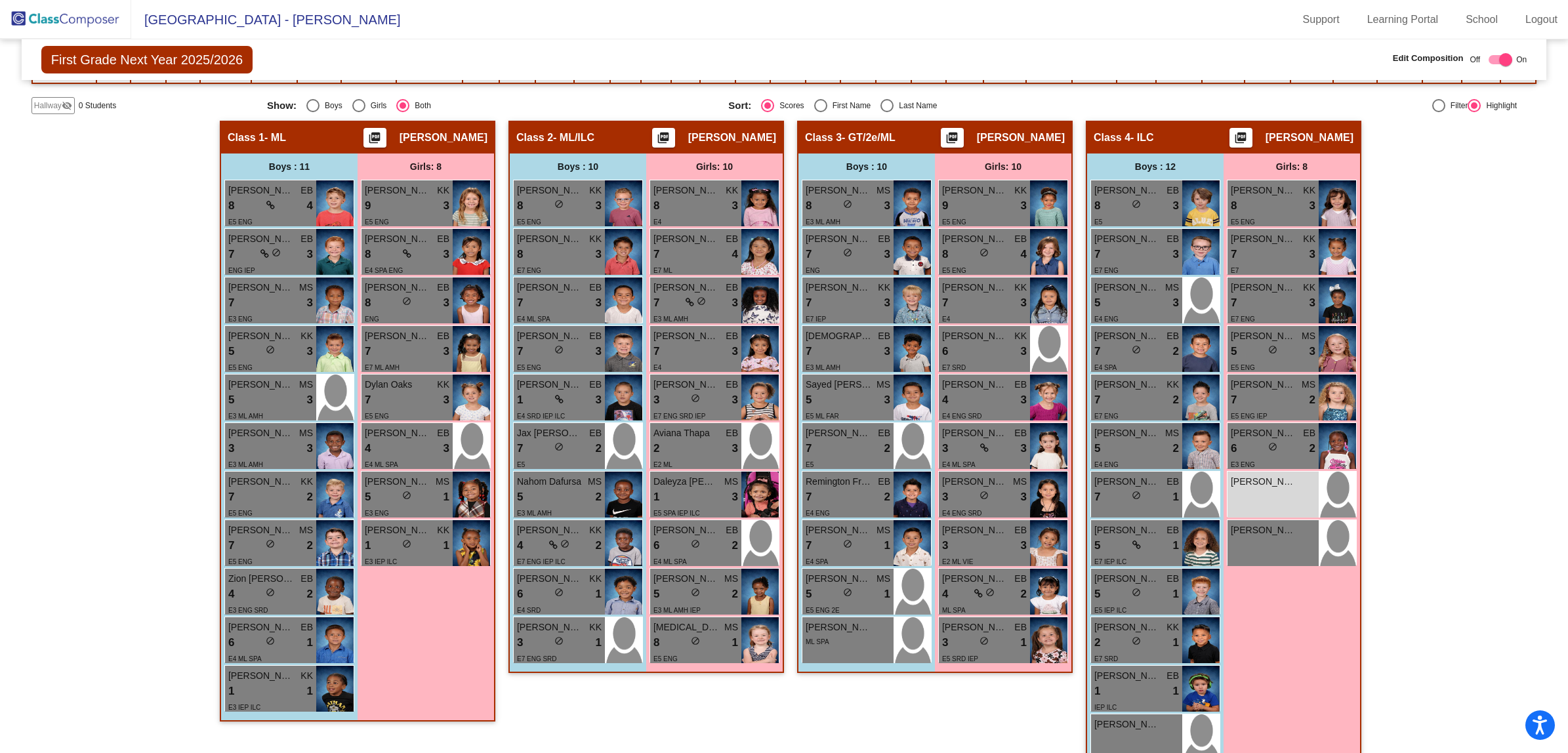
click at [56, 27] on img at bounding box center [65, 19] width 131 height 39
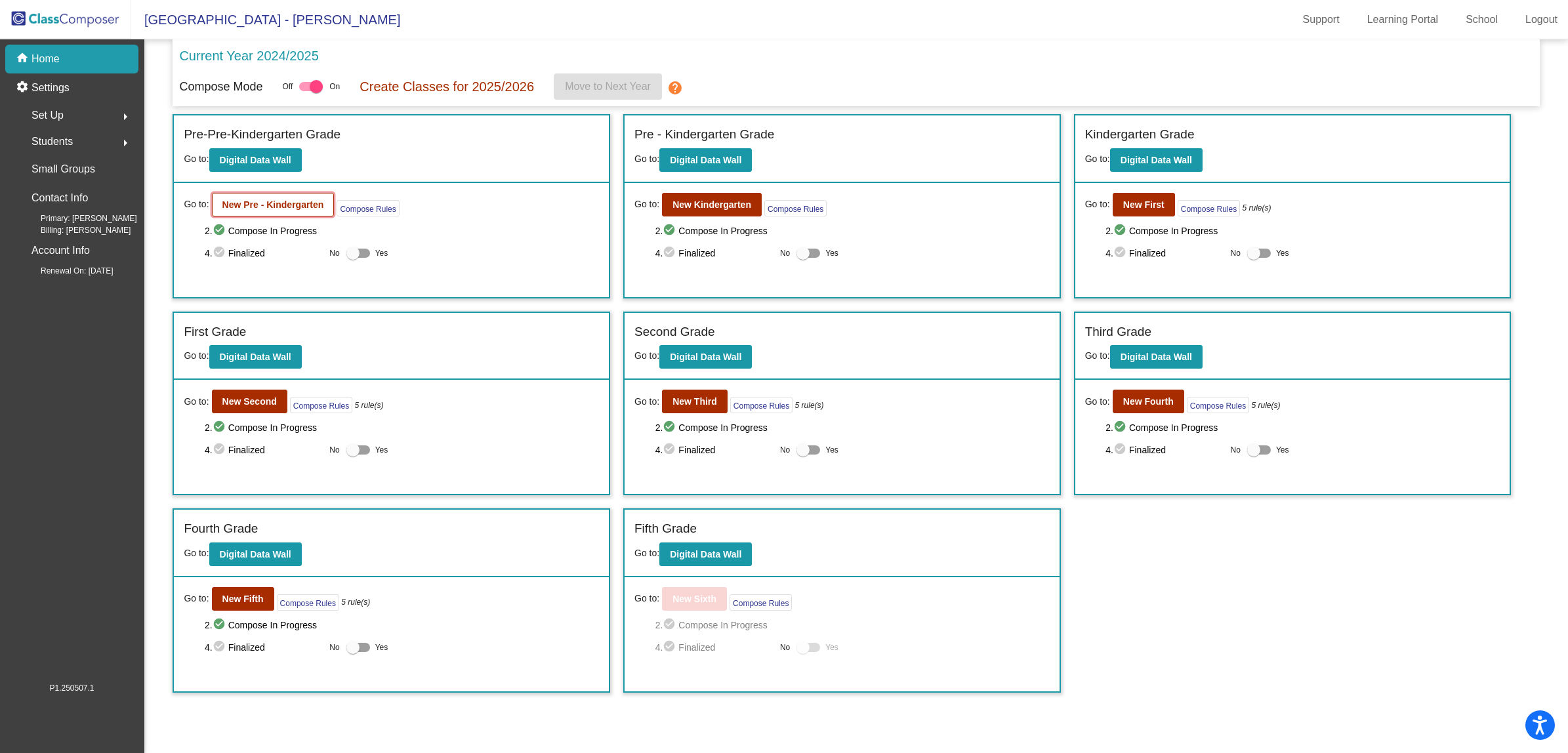
click at [261, 202] on b "New Pre - Kindergarten" at bounding box center [273, 204] width 102 height 11
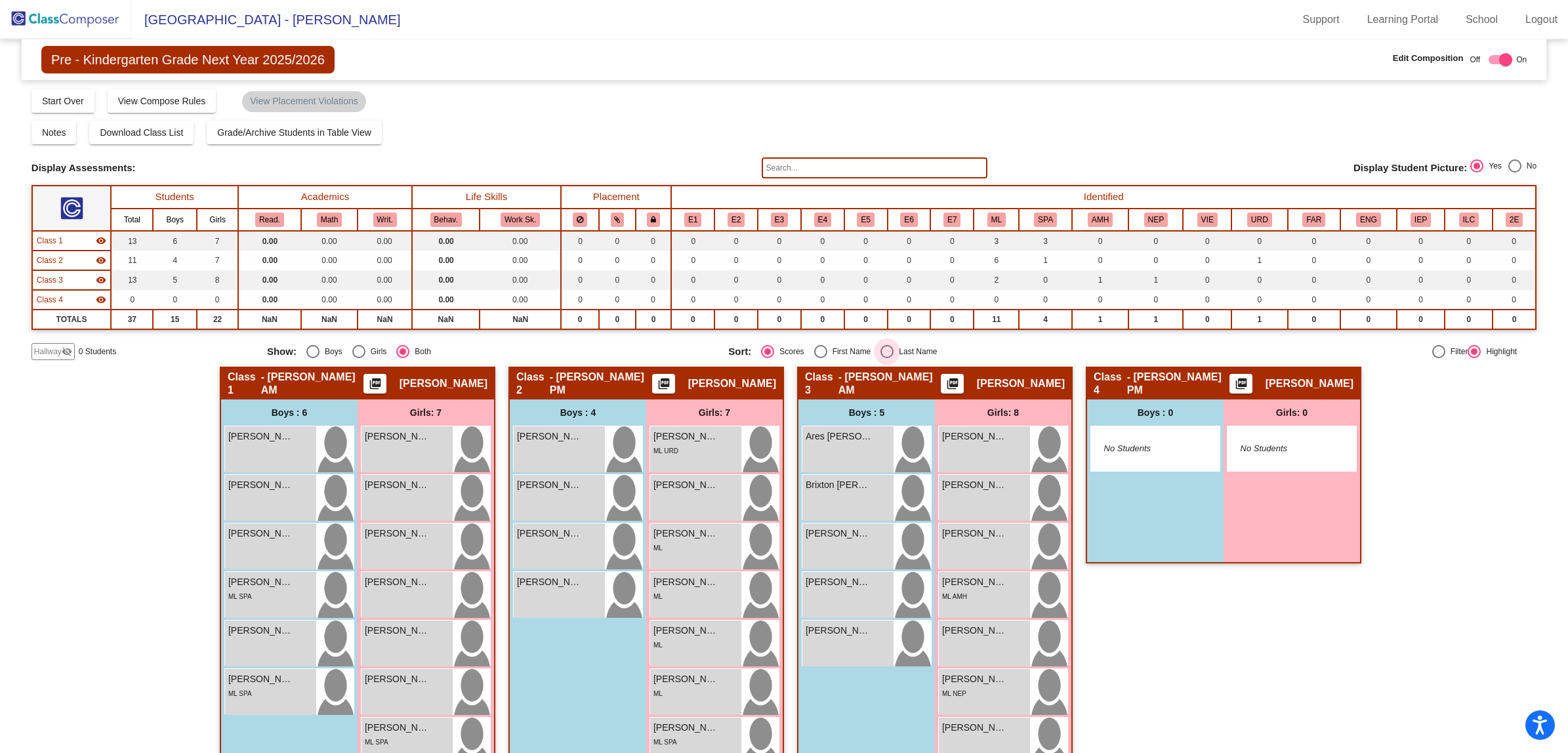
click at [886, 348] on div "Select an option" at bounding box center [887, 351] width 13 height 13
click at [887, 358] on input "Last Name" at bounding box center [887, 358] width 1 height 1
radio input "true"
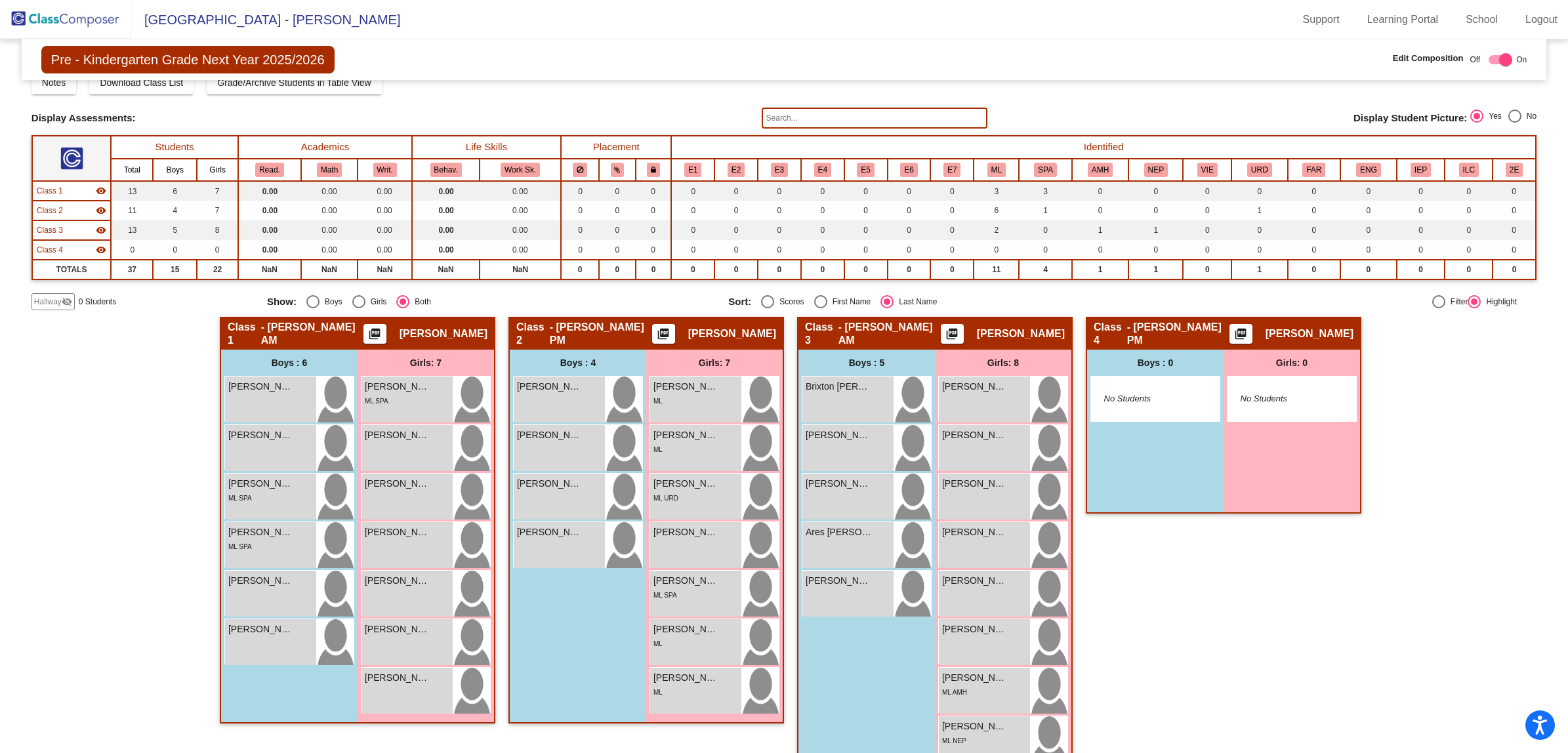
scroll to position [78, 0]
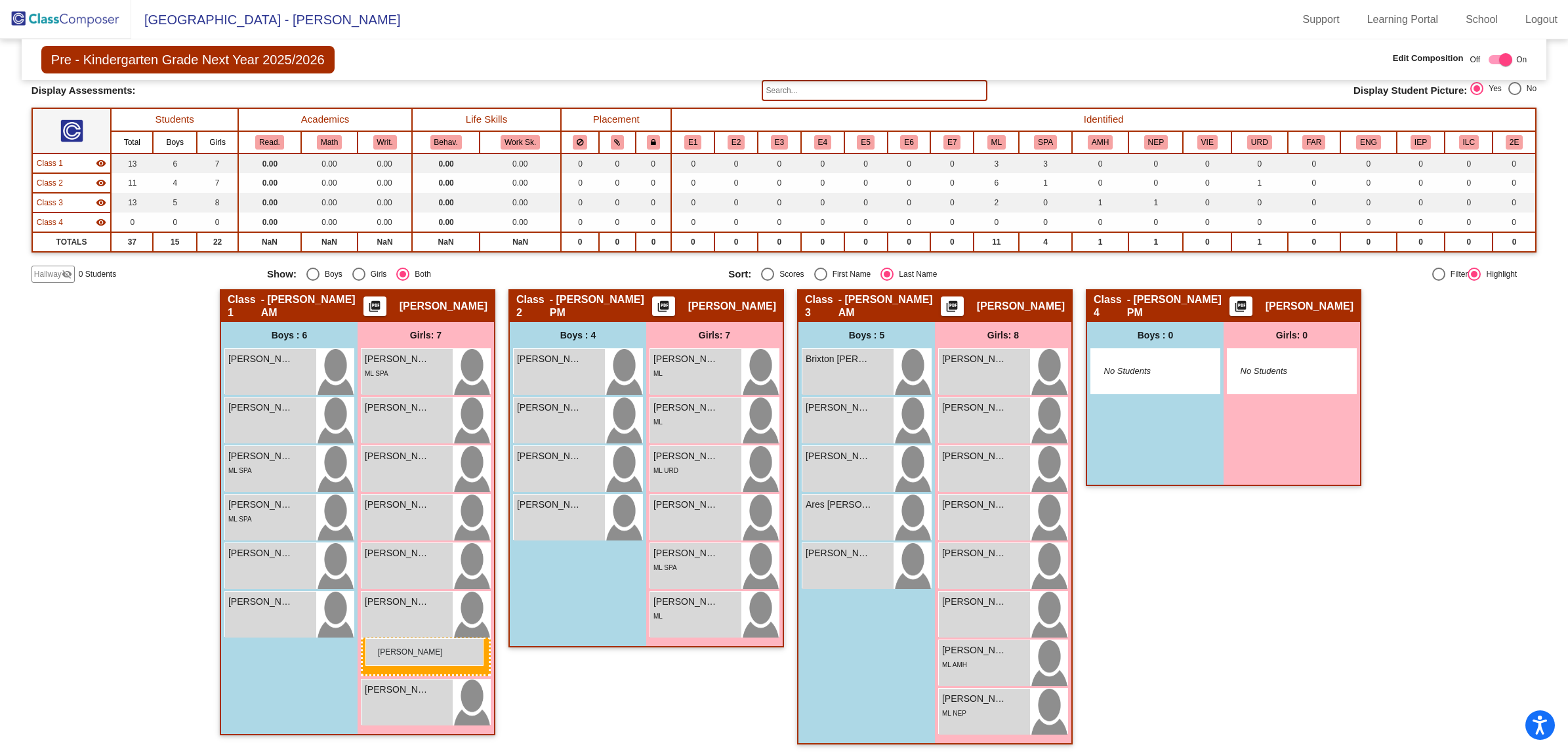
drag, startPoint x: 696, startPoint y: 612, endPoint x: 365, endPoint y: 638, distance: 332.0
click at [1319, 637] on div "Class 4 - [PERSON_NAME] PM picture_as_pdf [PERSON_NAME] Add Student First Name …" at bounding box center [1223, 523] width 275 height 468
